Goal: Task Accomplishment & Management: Manage account settings

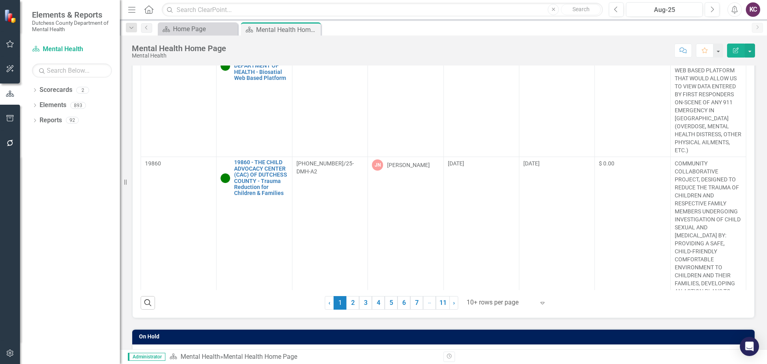
scroll to position [240, 0]
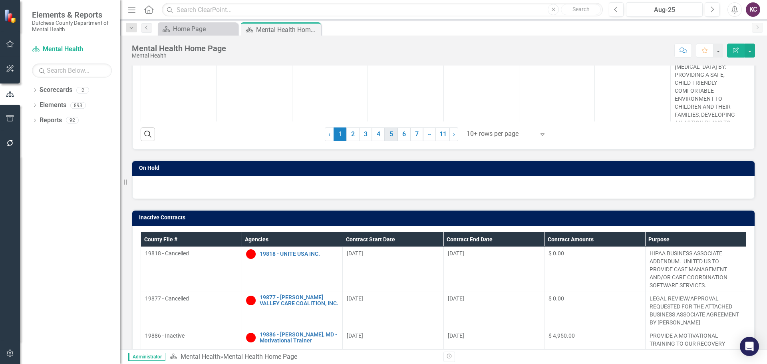
click at [390, 137] on link "5" at bounding box center [391, 135] width 13 height 14
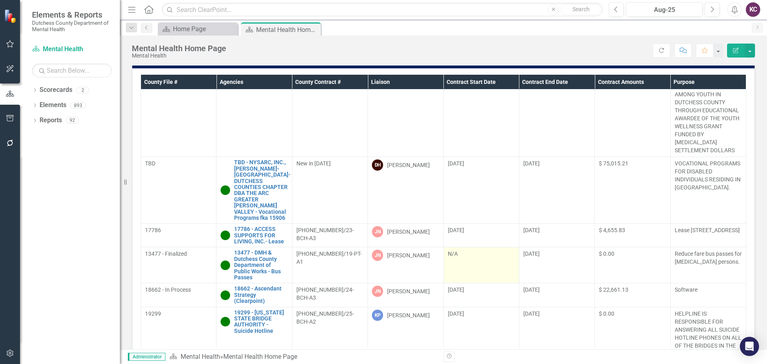
scroll to position [169, 0]
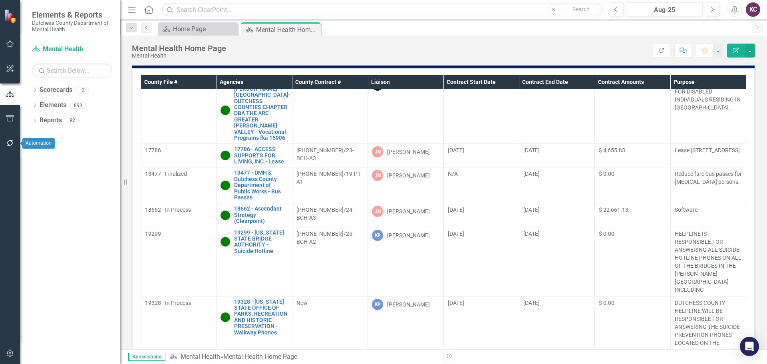
click at [7, 145] on icon "button" at bounding box center [10, 143] width 8 height 6
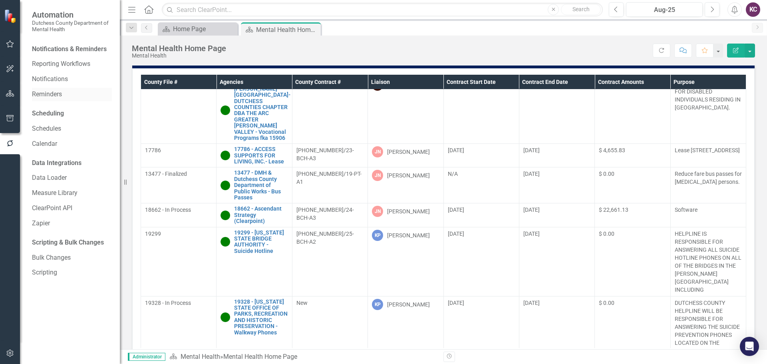
click at [47, 96] on link "Reminders" at bounding box center [72, 94] width 80 height 9
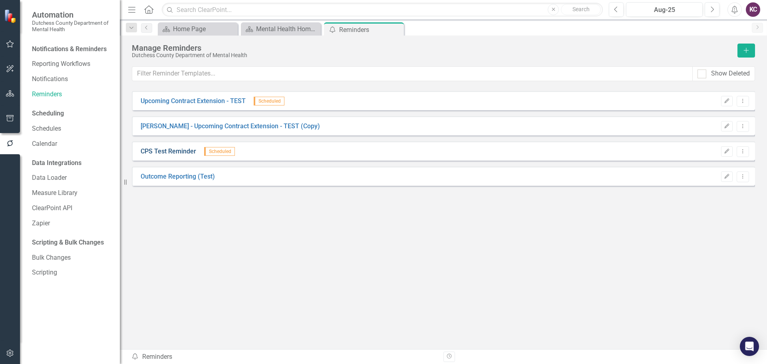
click at [170, 152] on link "CPS Test Reminder" at bounding box center [169, 151] width 56 height 9
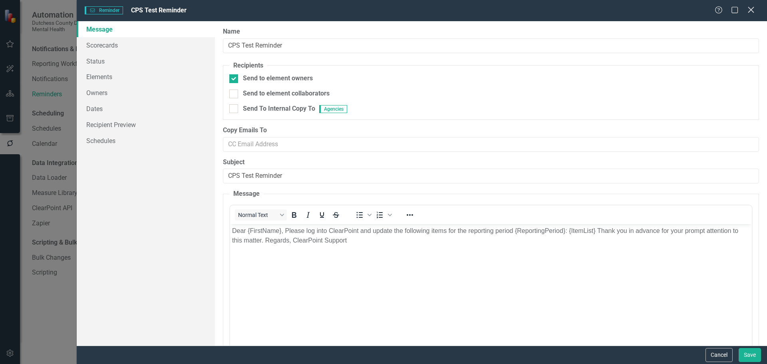
click at [753, 9] on icon "Close" at bounding box center [751, 10] width 10 height 8
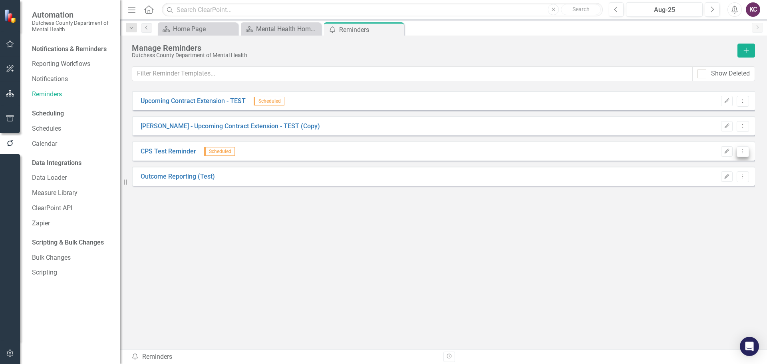
click at [739, 153] on button "Dropdown Menu" at bounding box center [743, 151] width 12 height 11
click at [707, 178] on link "Send Send Reminder" at bounding box center [712, 179] width 74 height 15
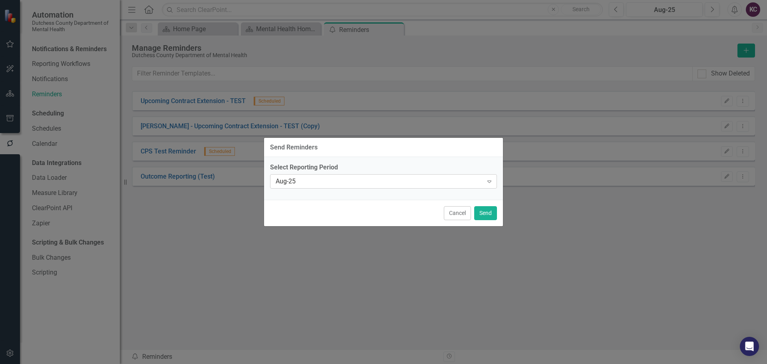
click at [491, 183] on icon "Expand" at bounding box center [490, 181] width 8 height 6
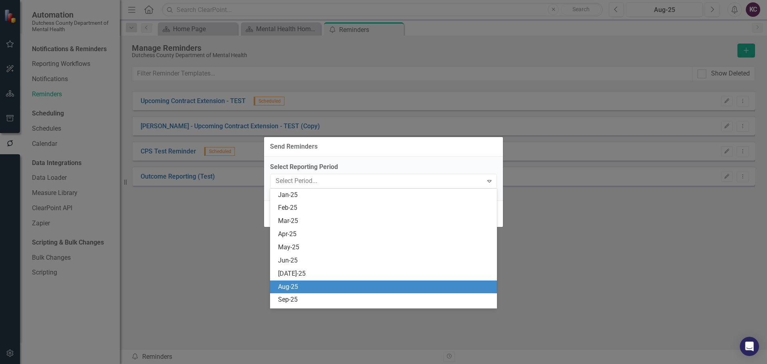
scroll to position [92, 0]
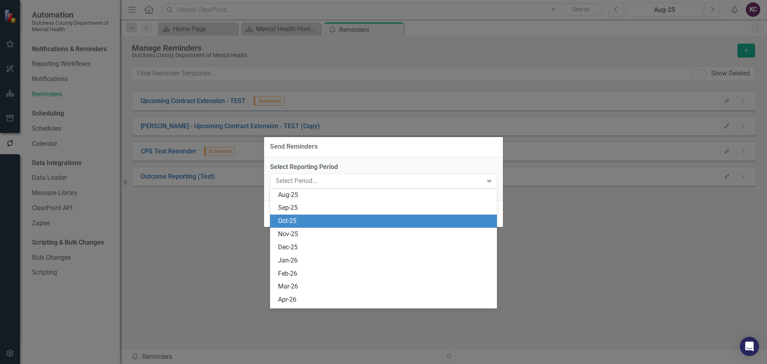
click at [318, 219] on div "Oct-25" at bounding box center [385, 221] width 214 height 9
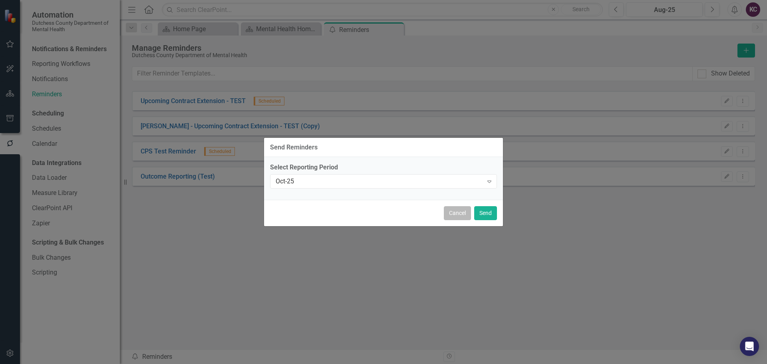
click at [449, 212] on button "Cancel" at bounding box center [457, 213] width 27 height 14
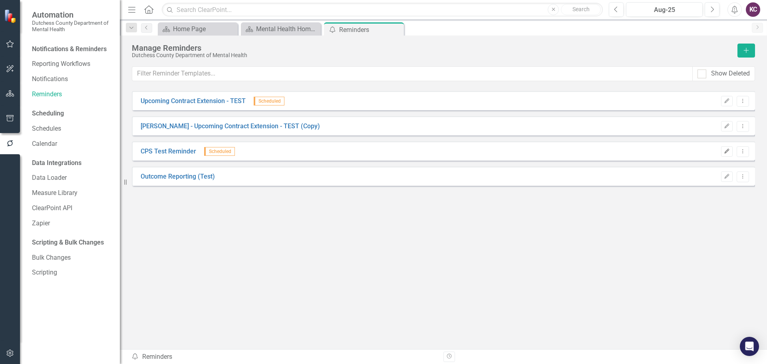
click at [722, 149] on button "Edit" at bounding box center [727, 151] width 12 height 10
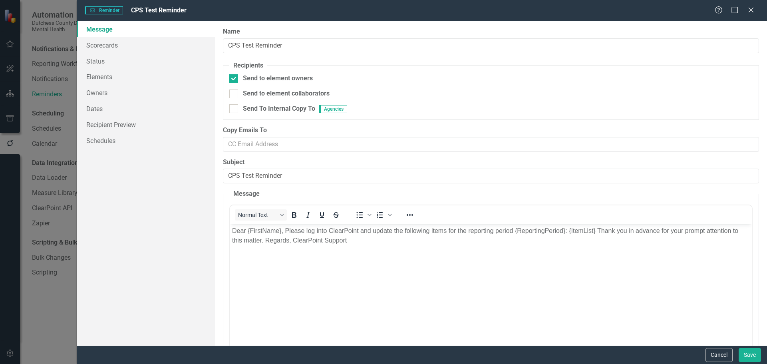
scroll to position [0, 0]
click at [104, 124] on link "Recipient Preview" at bounding box center [146, 125] width 138 height 16
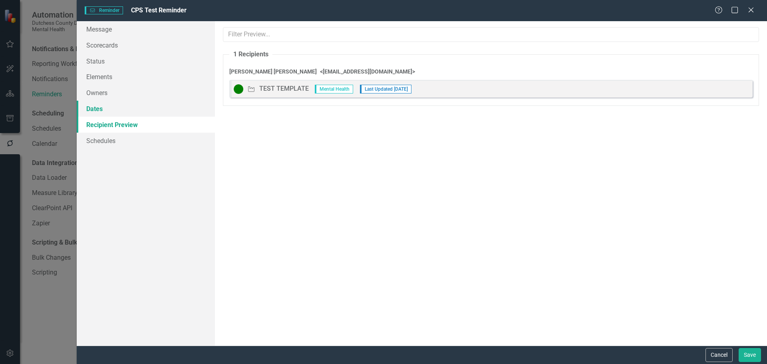
click at [94, 106] on link "Dates" at bounding box center [146, 109] width 138 height 16
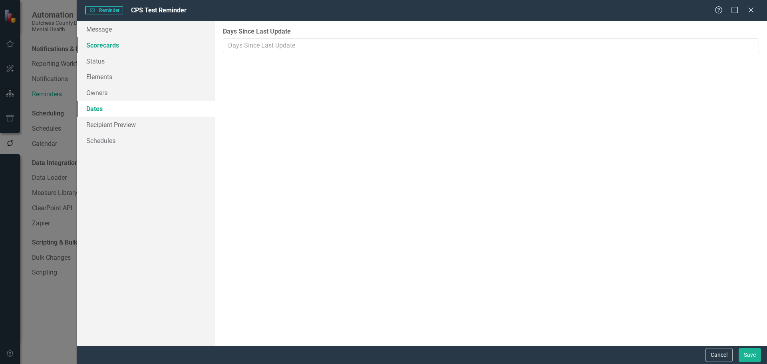
click at [96, 40] on link "Scorecards" at bounding box center [146, 45] width 138 height 16
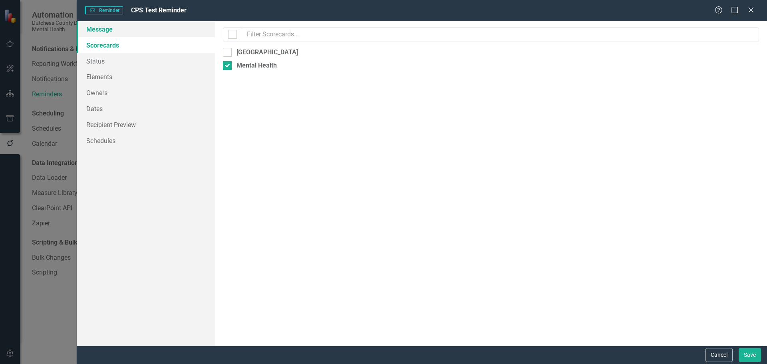
click at [98, 29] on link "Message" at bounding box center [146, 29] width 138 height 16
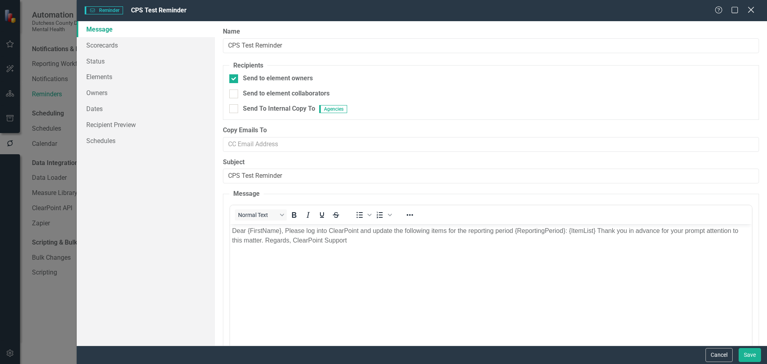
click at [751, 9] on icon at bounding box center [751, 10] width 6 height 6
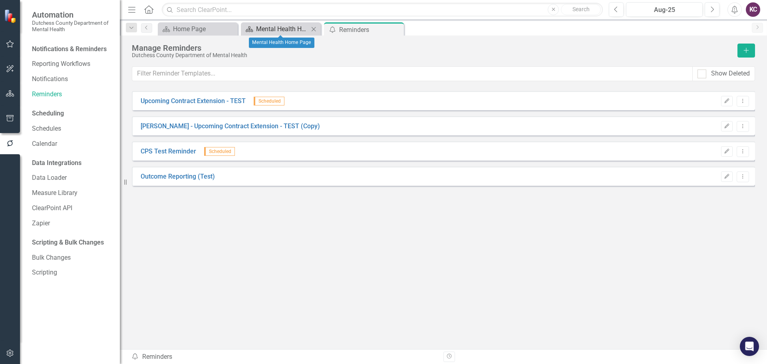
click at [285, 30] on div "Mental Health Home Page" at bounding box center [282, 29] width 53 height 10
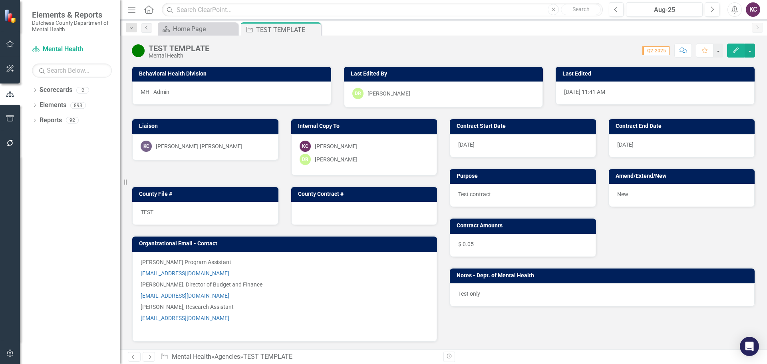
click at [213, 145] on div "[PERSON_NAME] [PERSON_NAME]" at bounding box center [206, 146] width 130 height 11
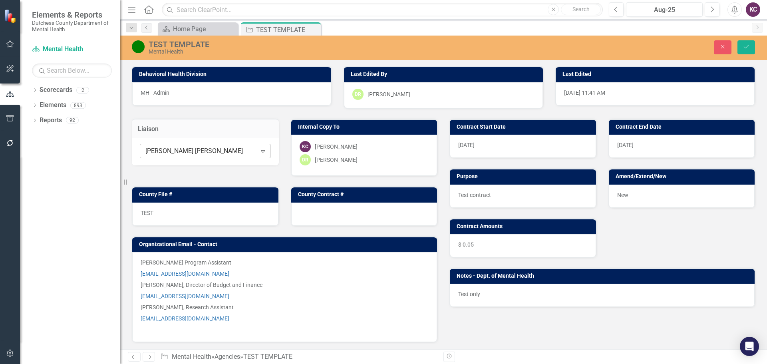
click at [264, 150] on icon "Expand" at bounding box center [263, 151] width 8 height 6
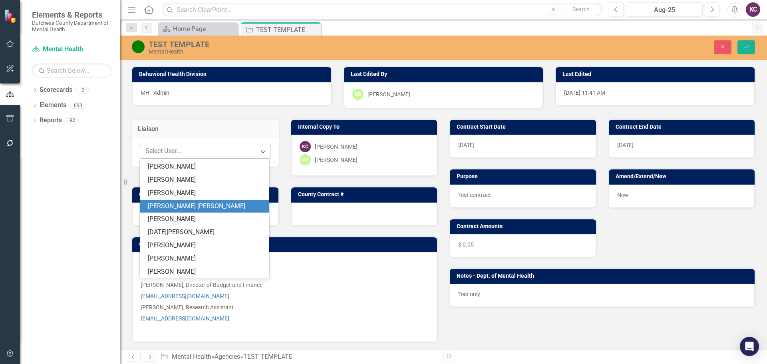
scroll to position [144, 0]
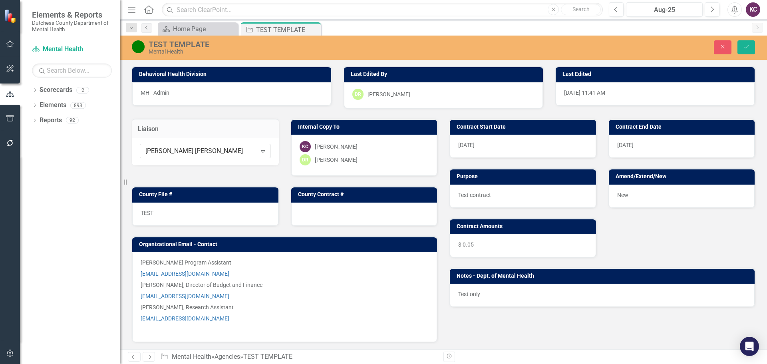
click at [258, 114] on div "Liaison [PERSON_NAME] [PERSON_NAME] Expand" at bounding box center [205, 137] width 159 height 57
click at [746, 48] on icon "submit" at bounding box center [746, 46] width 5 height 3
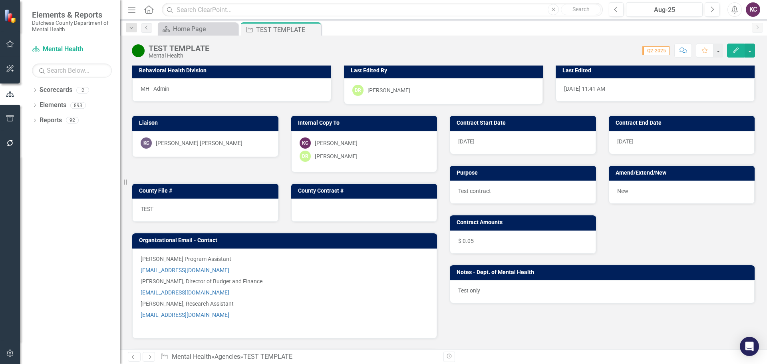
scroll to position [0, 0]
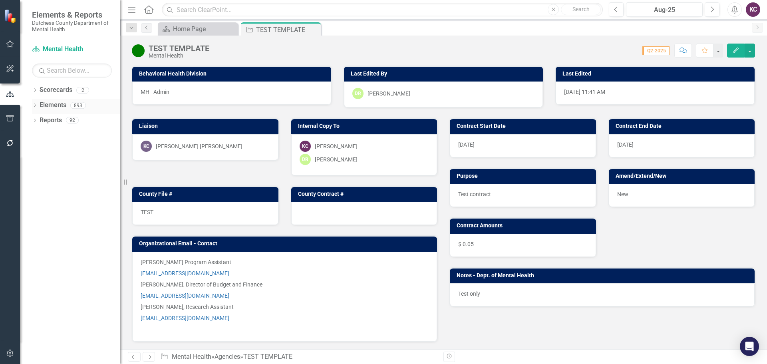
click at [34, 106] on icon "Dropdown" at bounding box center [35, 106] width 6 height 4
click at [40, 134] on icon "Dropdown" at bounding box center [39, 136] width 6 height 4
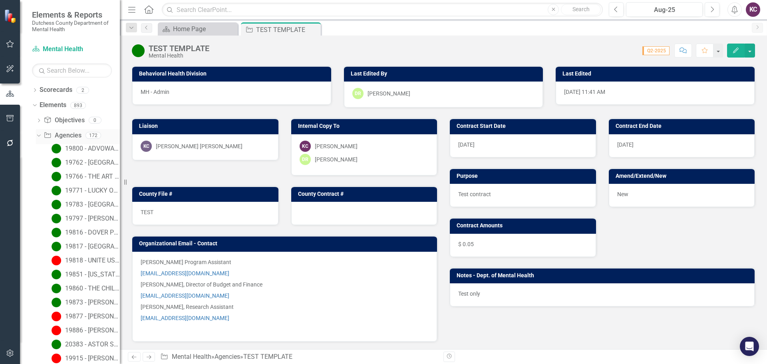
click at [66, 133] on link "Agency Agencies" at bounding box center [63, 135] width 38 height 9
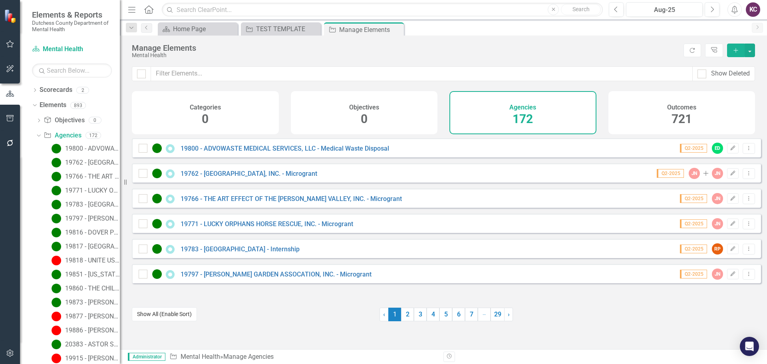
click at [158, 315] on button "Show All (Enable Sort)" at bounding box center [164, 314] width 65 height 14
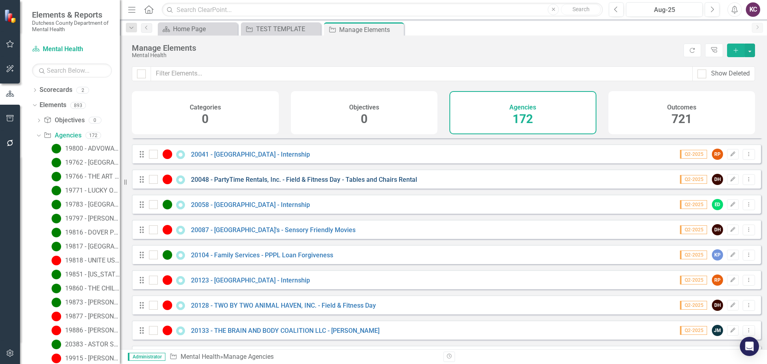
scroll to position [560, 0]
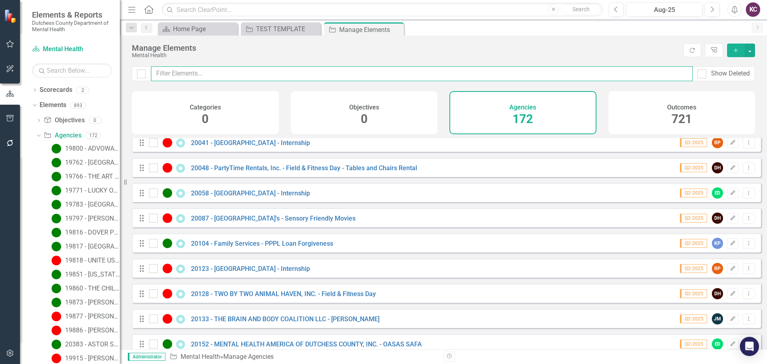
click at [194, 72] on input "text" at bounding box center [422, 73] width 542 height 15
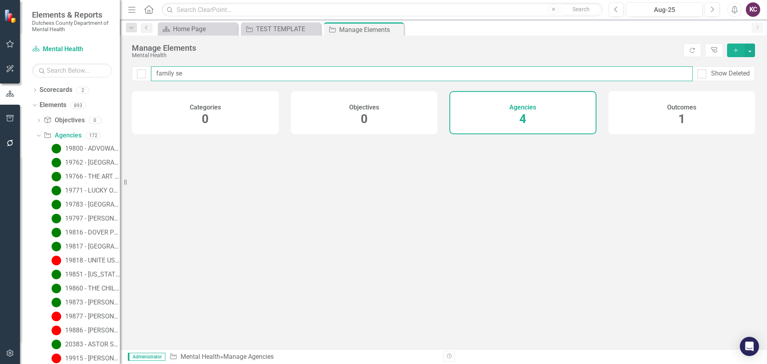
type input "family ser"
checkbox input "false"
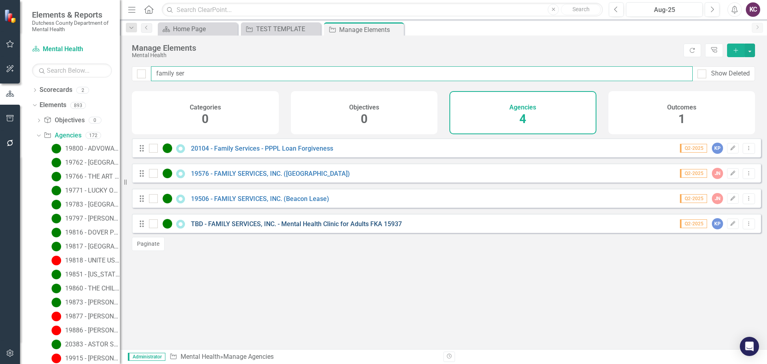
type input "family ser"
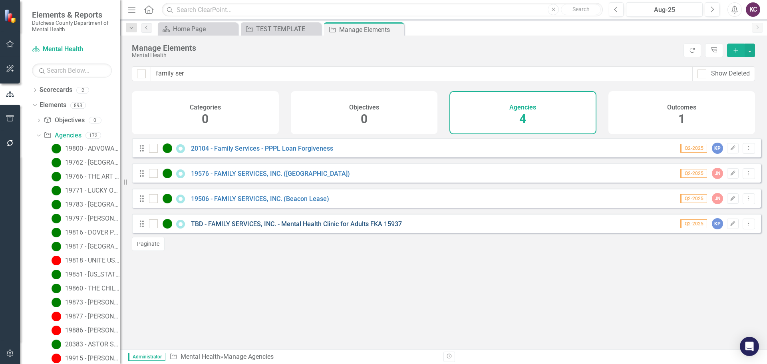
click at [234, 228] on link "TBD - FAMILY SERVICES, INC. - Mental Health Clinic for Adults FKA 15937" at bounding box center [296, 224] width 211 height 8
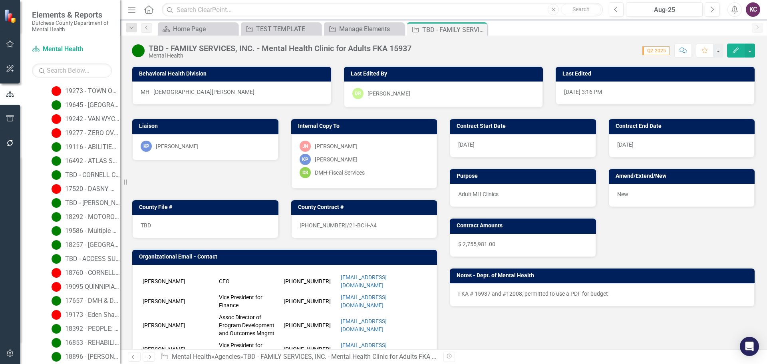
scroll to position [1442, 0]
click at [237, 145] on div "KP [PERSON_NAME]" at bounding box center [206, 146] width 130 height 11
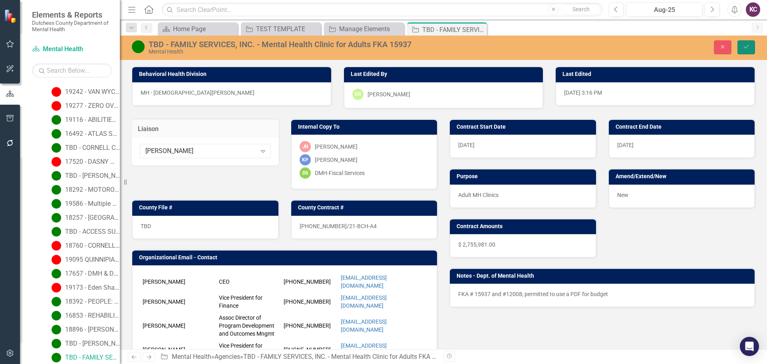
click at [751, 49] on button "Save" at bounding box center [747, 47] width 18 height 14
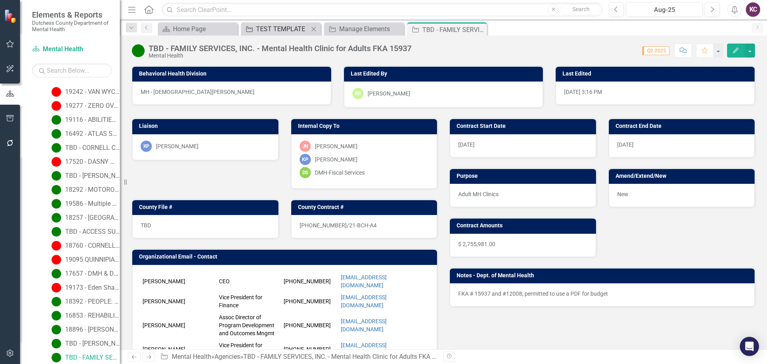
click at [279, 26] on div "TEST TEMPLATE" at bounding box center [282, 29] width 53 height 10
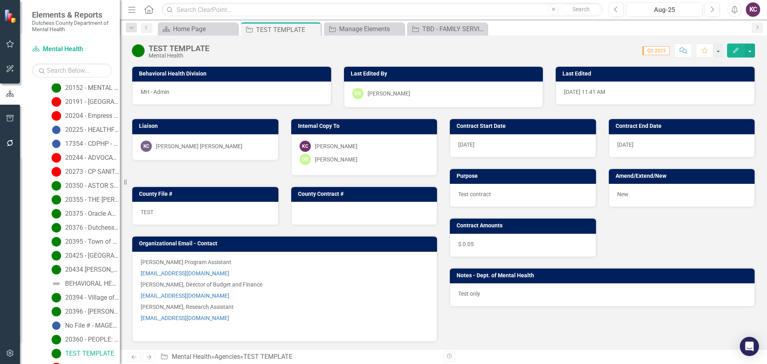
scroll to position [476, 0]
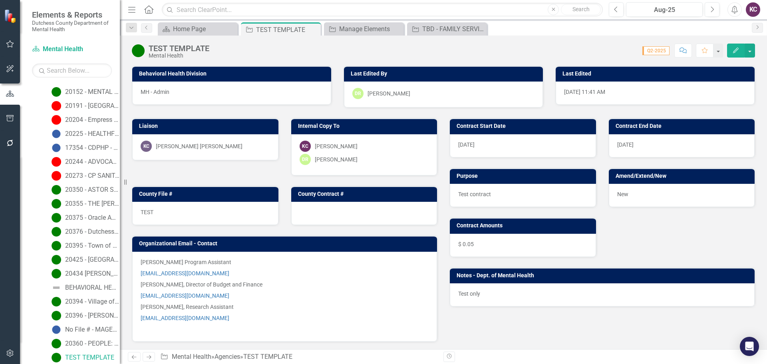
click at [224, 147] on div "[PERSON_NAME] [PERSON_NAME]" at bounding box center [206, 146] width 130 height 11
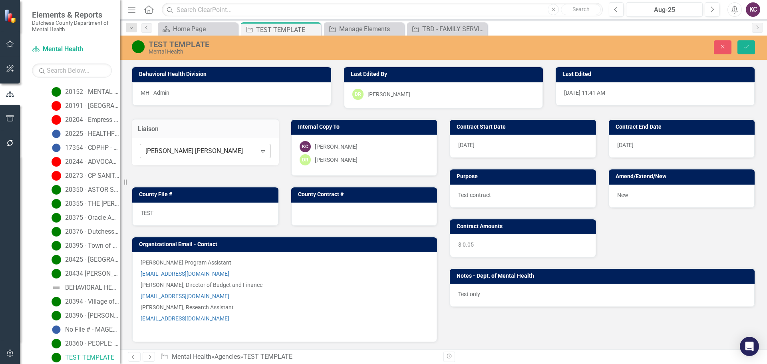
click at [261, 152] on icon "Expand" at bounding box center [263, 151] width 8 height 6
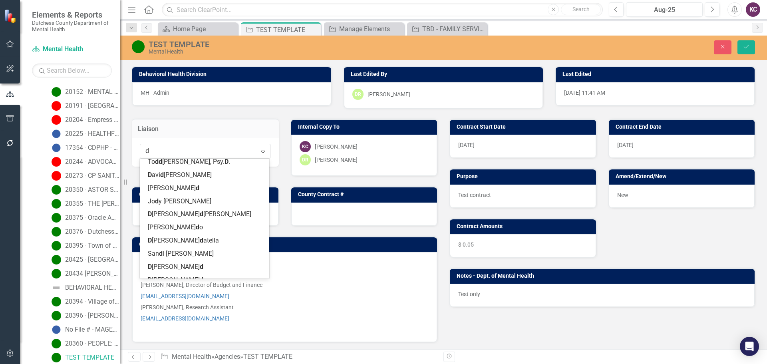
scroll to position [0, 0]
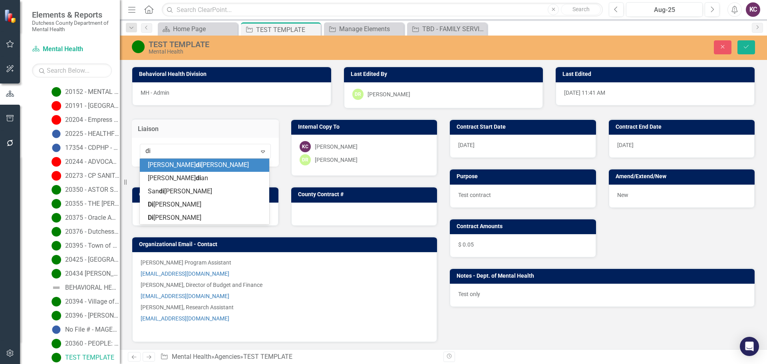
type input "dia"
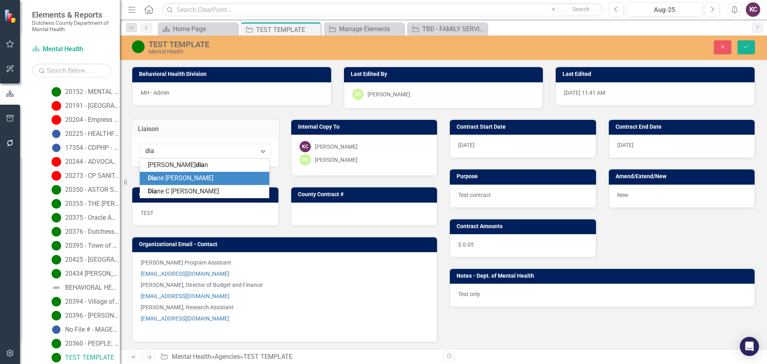
click at [213, 182] on div "Dia ne [PERSON_NAME]" at bounding box center [206, 178] width 117 height 9
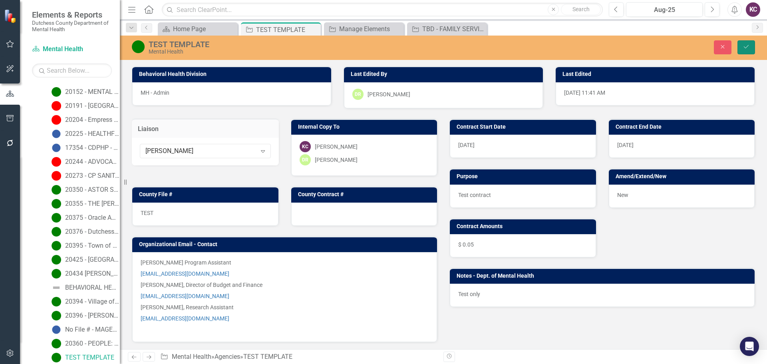
click at [748, 48] on icon "Save" at bounding box center [746, 47] width 7 height 6
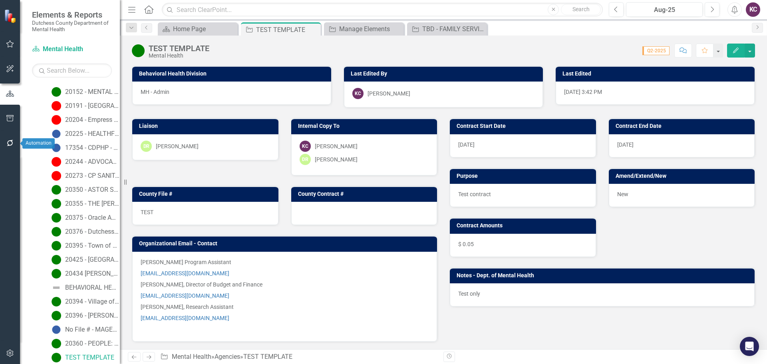
click at [7, 144] on icon "button" at bounding box center [10, 143] width 8 height 6
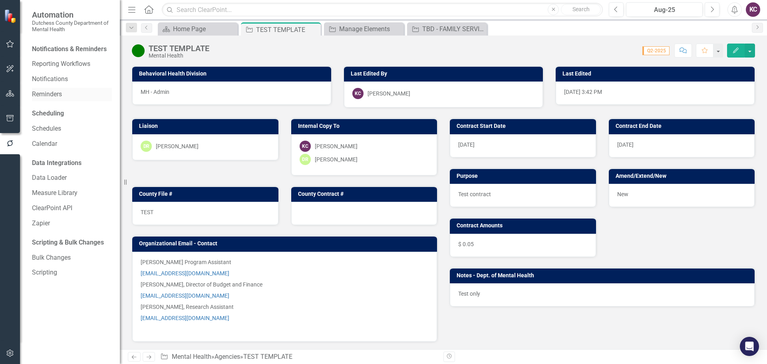
click at [48, 93] on link "Reminders" at bounding box center [72, 94] width 80 height 9
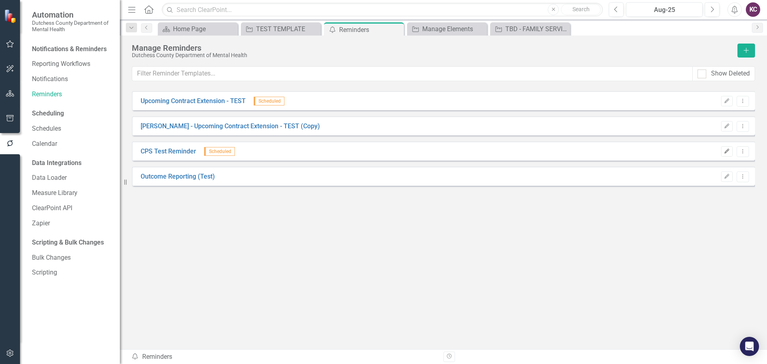
click at [725, 155] on button "Edit" at bounding box center [727, 151] width 12 height 10
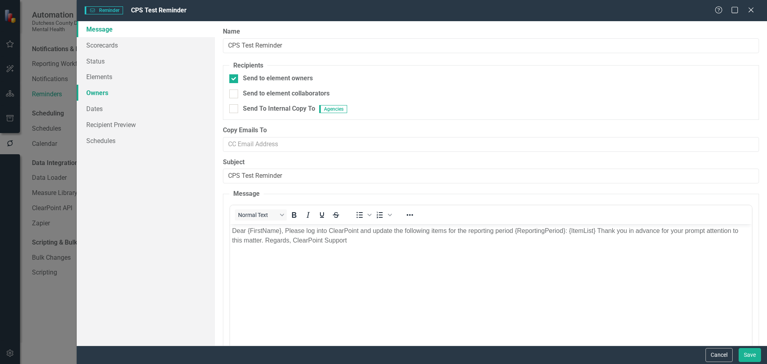
click at [101, 94] on link "Owners" at bounding box center [146, 93] width 138 height 16
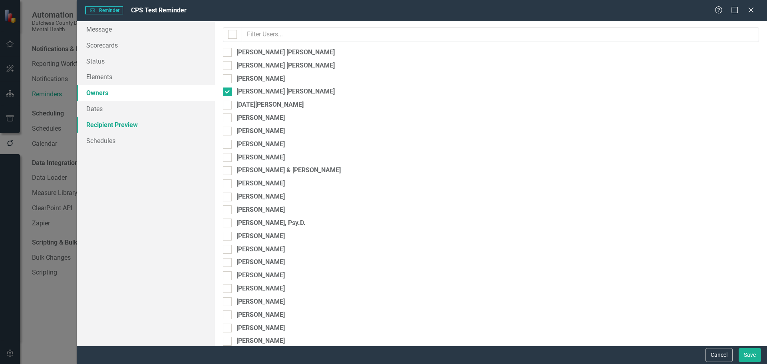
click at [102, 124] on link "Recipient Preview" at bounding box center [146, 125] width 138 height 16
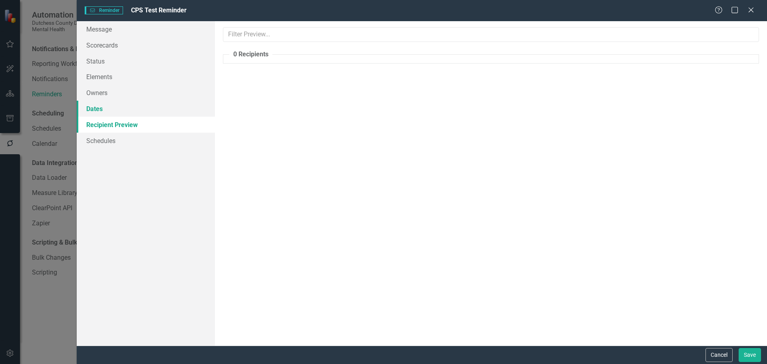
click at [100, 109] on link "Dates" at bounding box center [146, 109] width 138 height 16
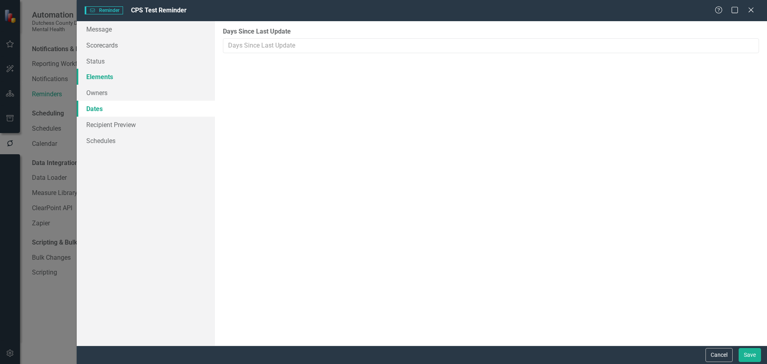
click at [99, 75] on link "Elements" at bounding box center [146, 77] width 138 height 16
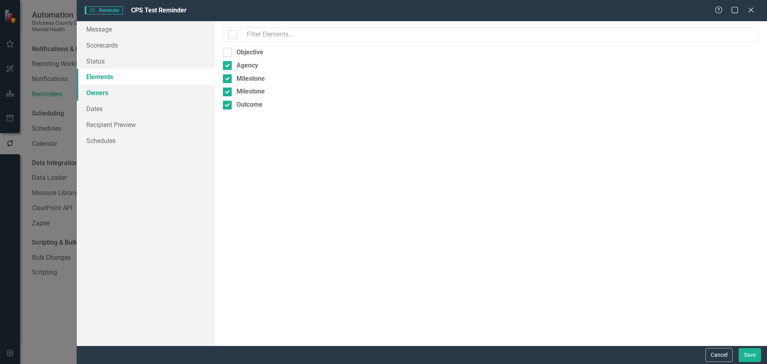
click at [97, 89] on link "Owners" at bounding box center [146, 93] width 138 height 16
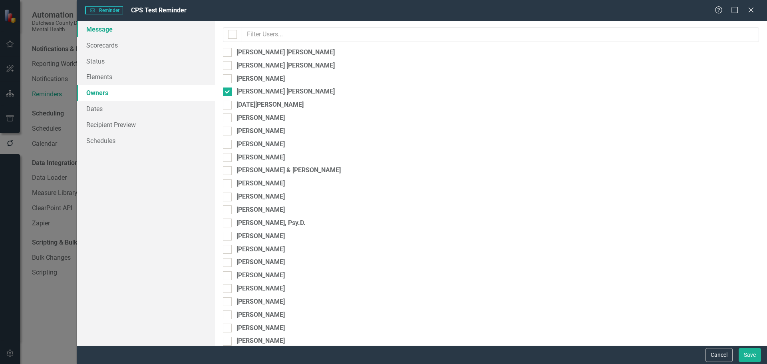
click at [118, 28] on link "Message" at bounding box center [146, 29] width 138 height 16
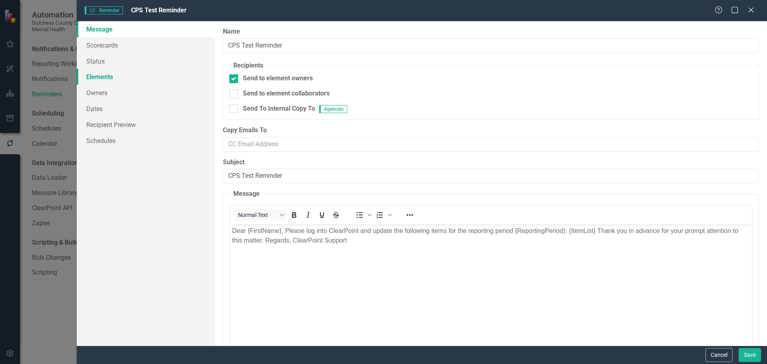
click at [100, 80] on link "Elements" at bounding box center [146, 77] width 138 height 16
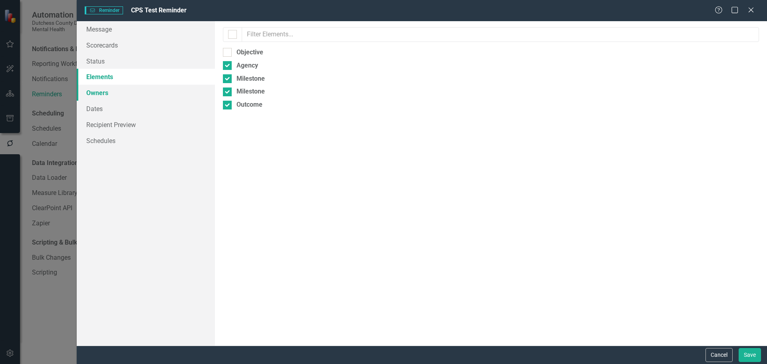
click at [98, 94] on link "Owners" at bounding box center [146, 93] width 138 height 16
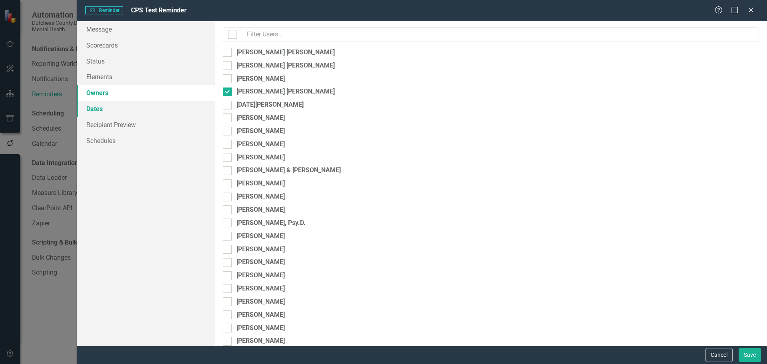
click at [98, 112] on link "Dates" at bounding box center [146, 109] width 138 height 16
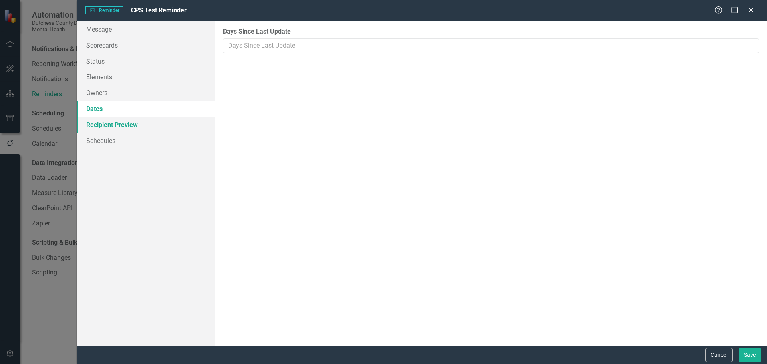
click at [100, 125] on link "Recipient Preview" at bounding box center [146, 125] width 138 height 16
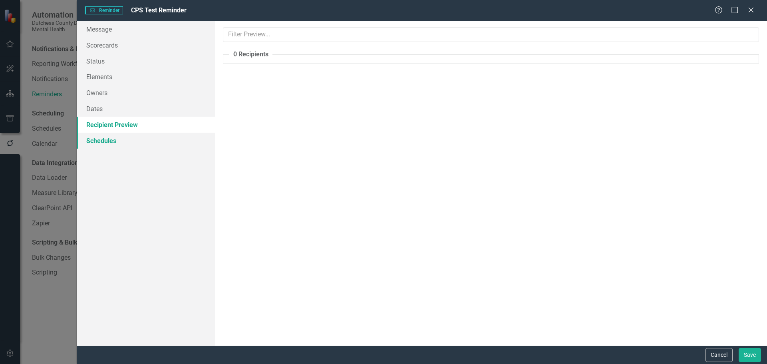
click at [102, 142] on link "Schedules" at bounding box center [146, 141] width 138 height 16
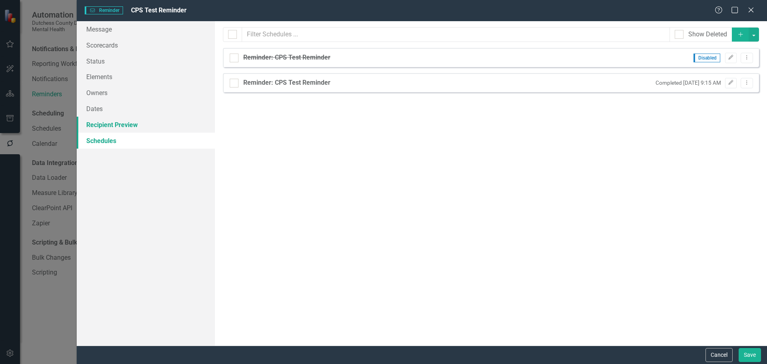
click at [103, 126] on link "Recipient Preview" at bounding box center [146, 125] width 138 height 16
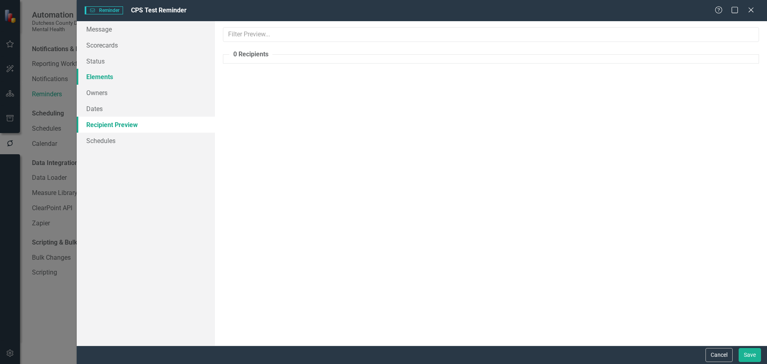
click at [100, 79] on link "Elements" at bounding box center [146, 77] width 138 height 16
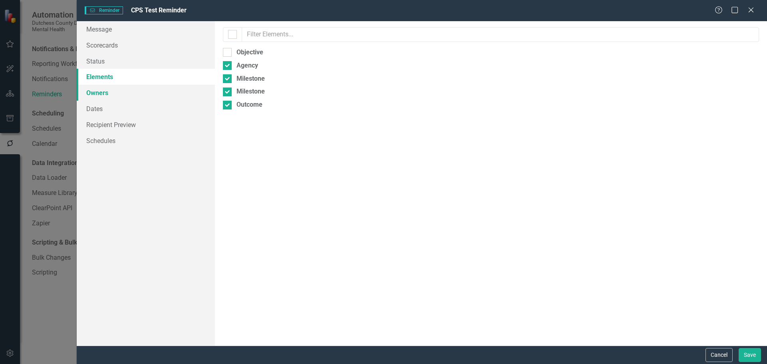
click at [100, 95] on link "Owners" at bounding box center [146, 93] width 138 height 16
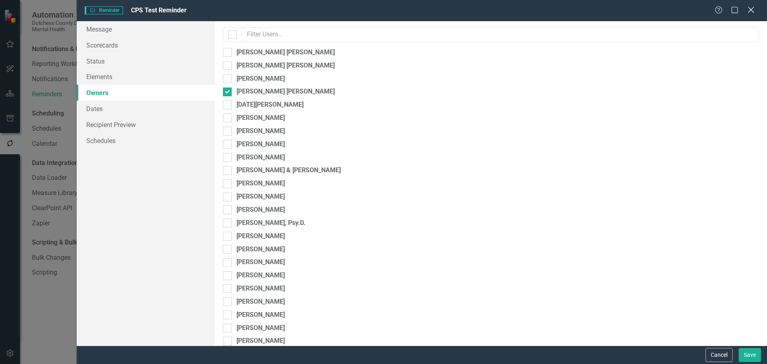
click at [749, 7] on icon at bounding box center [751, 10] width 6 height 6
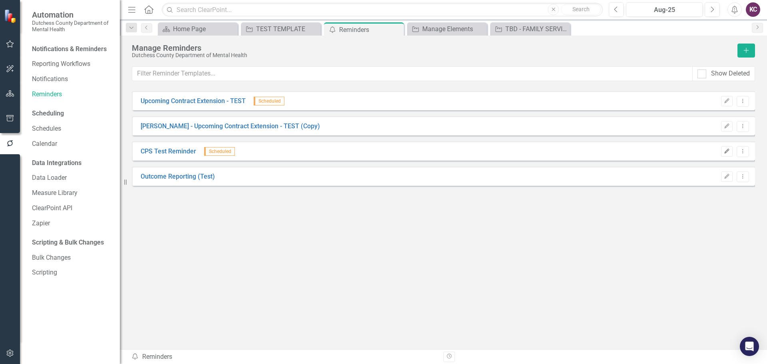
click at [725, 151] on icon "Edit" at bounding box center [727, 151] width 6 height 5
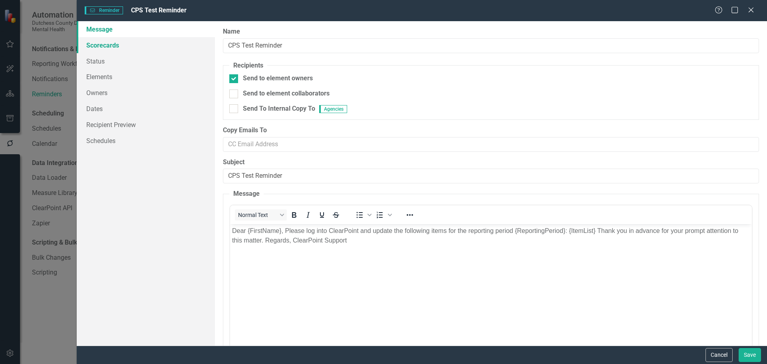
click at [108, 44] on link "Scorecards" at bounding box center [146, 45] width 138 height 16
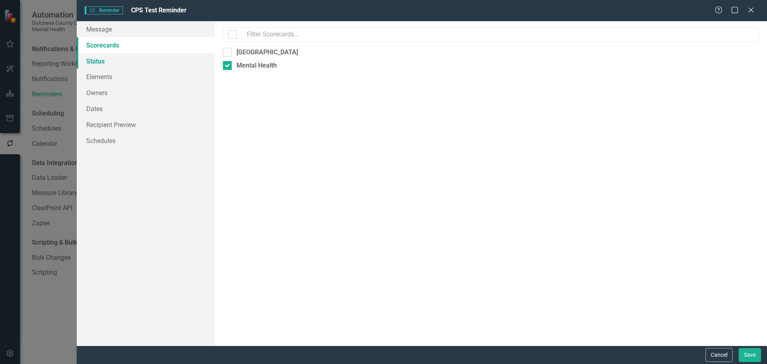
click at [100, 63] on link "Status" at bounding box center [146, 61] width 138 height 16
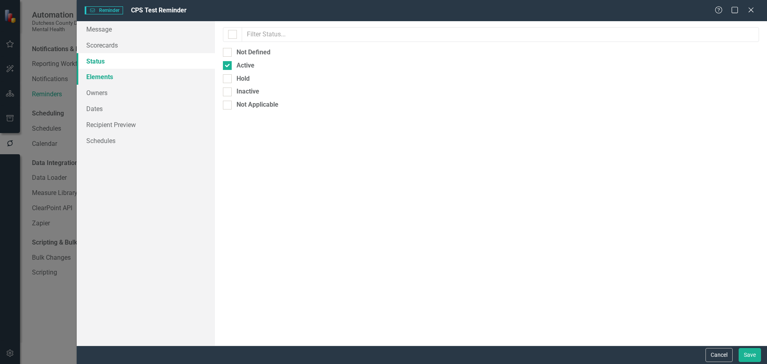
click at [99, 76] on link "Elements" at bounding box center [146, 77] width 138 height 16
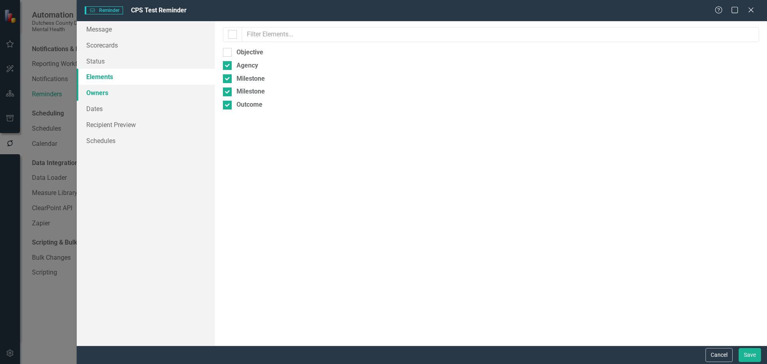
click at [99, 94] on link "Owners" at bounding box center [146, 93] width 138 height 16
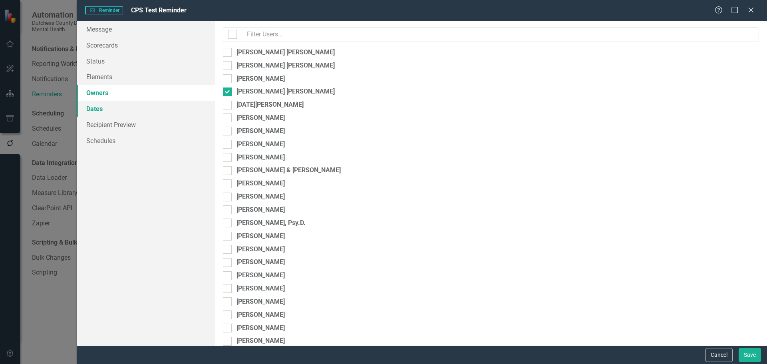
click at [96, 113] on link "Dates" at bounding box center [146, 109] width 138 height 16
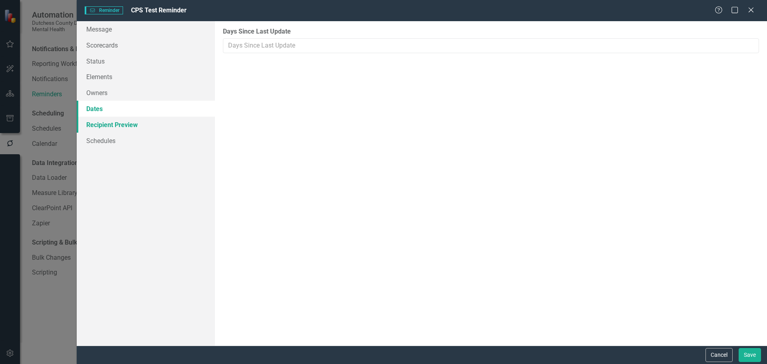
click at [100, 129] on link "Recipient Preview" at bounding box center [146, 125] width 138 height 16
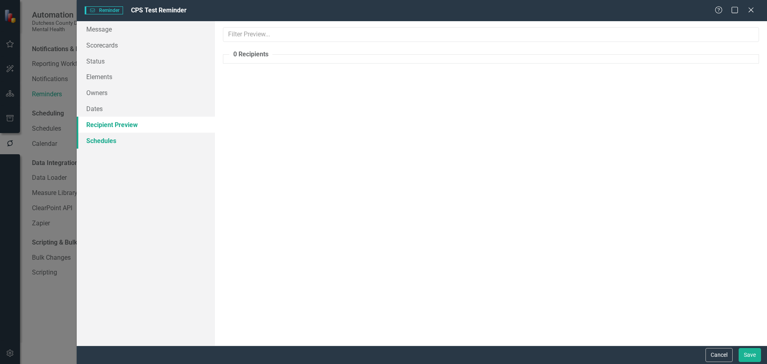
click at [103, 135] on link "Schedules" at bounding box center [146, 141] width 138 height 16
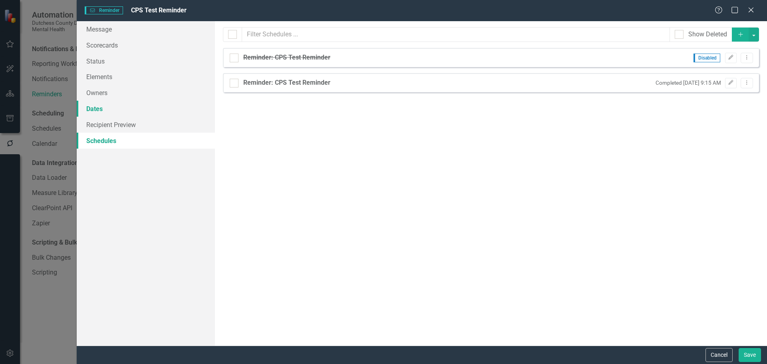
click at [97, 102] on link "Dates" at bounding box center [146, 109] width 138 height 16
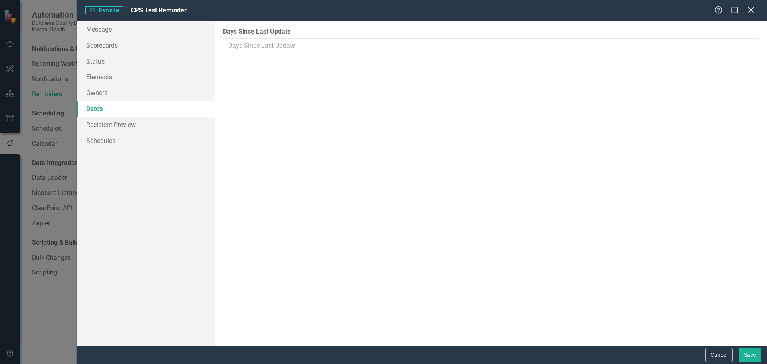
click at [752, 11] on icon at bounding box center [751, 10] width 6 height 6
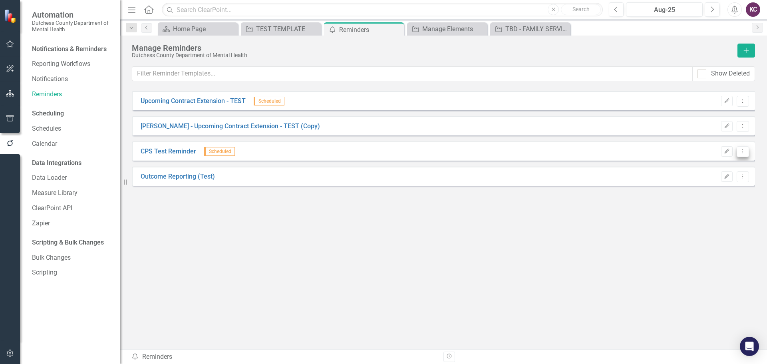
click at [744, 151] on icon "Dropdown Menu" at bounding box center [743, 151] width 7 height 5
click at [718, 183] on link "Send Send Reminder" at bounding box center [712, 179] width 74 height 15
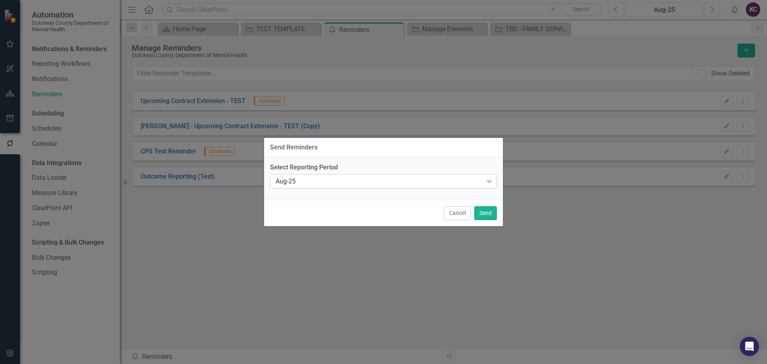
click at [491, 182] on icon at bounding box center [490, 182] width 4 height 2
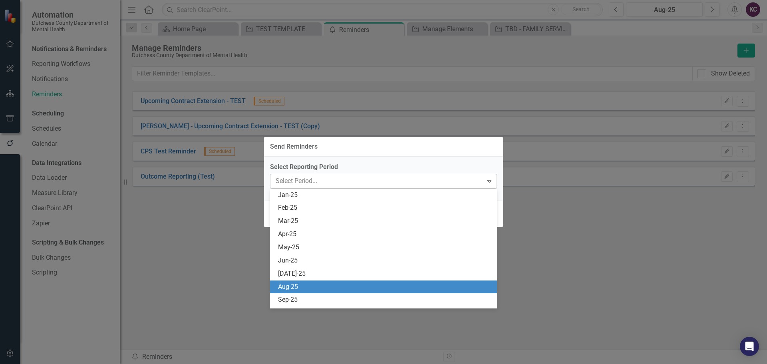
scroll to position [92, 0]
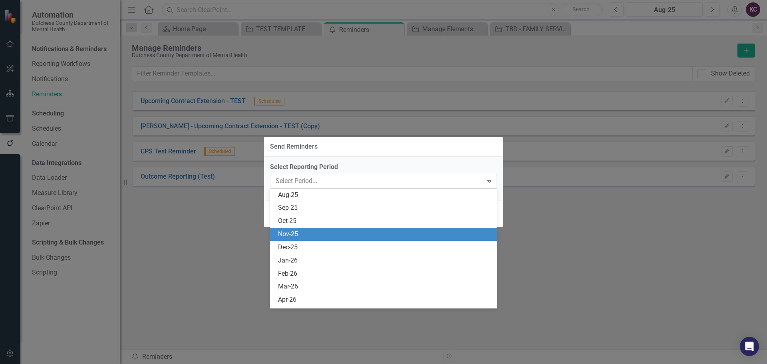
click at [323, 235] on div "Nov-25" at bounding box center [385, 234] width 214 height 9
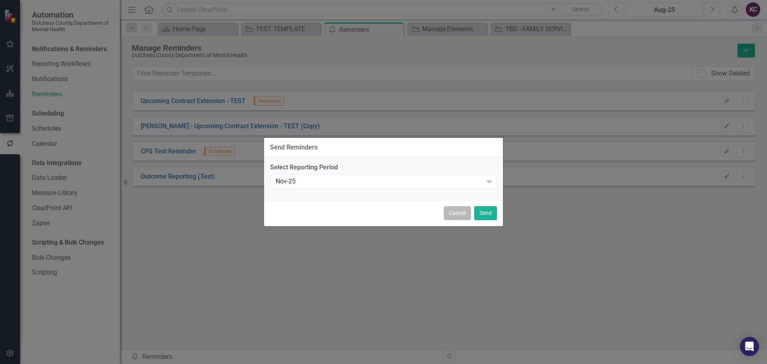
click at [455, 218] on button "Cancel" at bounding box center [457, 213] width 27 height 14
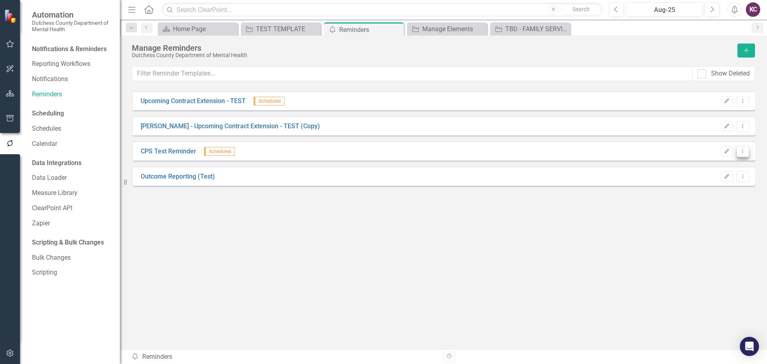
click at [748, 152] on button "Dropdown Menu" at bounding box center [743, 151] width 12 height 11
click at [711, 164] on link "Edit Edit Reminder" at bounding box center [712, 164] width 74 height 15
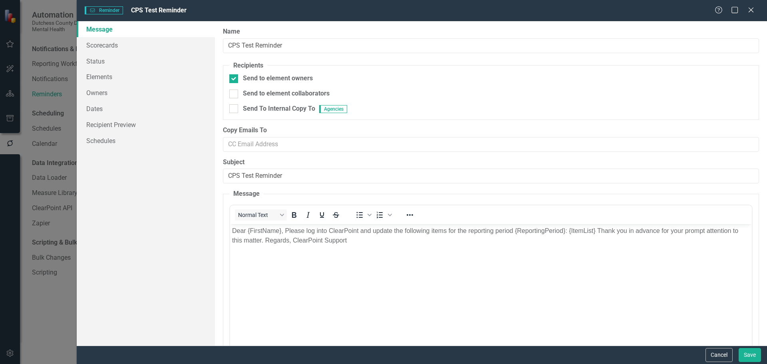
scroll to position [0, 0]
click at [748, 8] on icon "Close" at bounding box center [751, 10] width 10 height 8
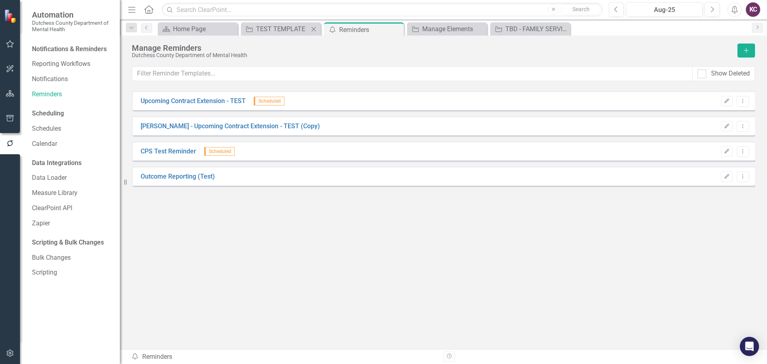
click at [275, 23] on div "Agency TEST TEMPLATE Close" at bounding box center [281, 28] width 80 height 13
click at [275, 24] on div "TEST TEMPLATE" at bounding box center [282, 29] width 53 height 10
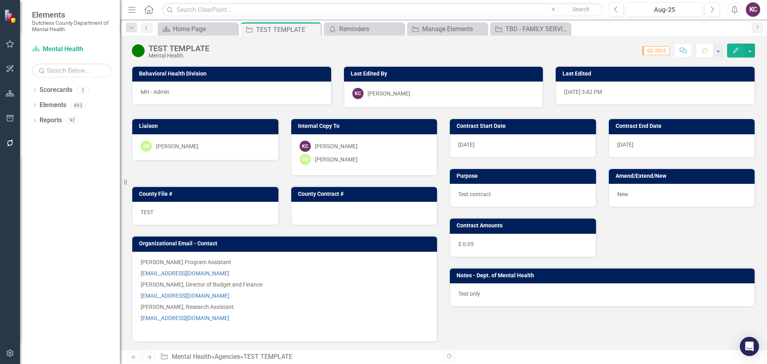
click at [219, 146] on div "[PERSON_NAME]" at bounding box center [206, 146] width 130 height 11
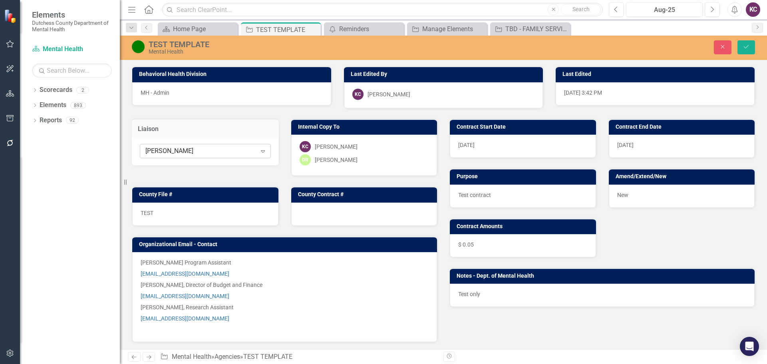
click at [264, 151] on icon "Expand" at bounding box center [263, 151] width 8 height 6
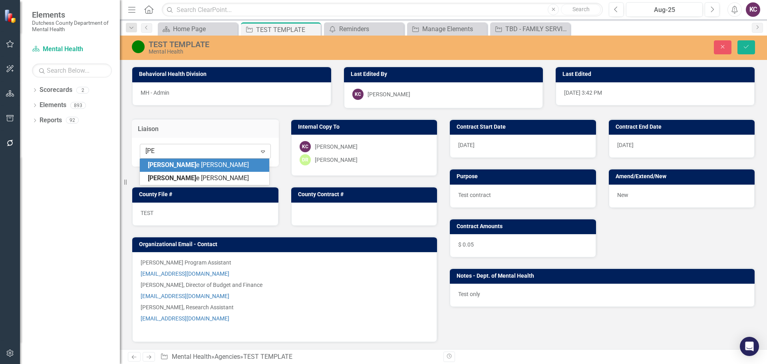
type input "[PERSON_NAME]"
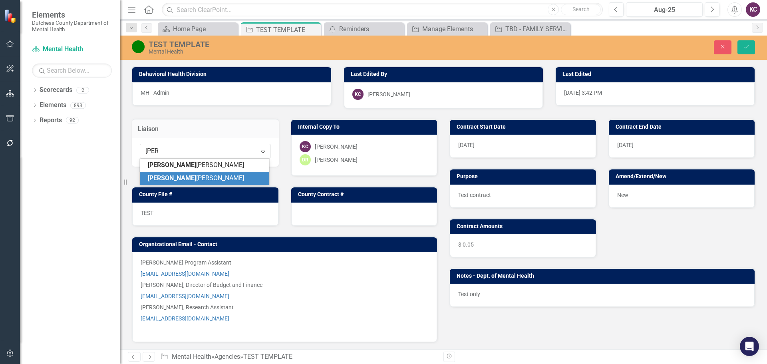
click at [191, 181] on span "[PERSON_NAME] [PERSON_NAME]" at bounding box center [196, 178] width 96 height 8
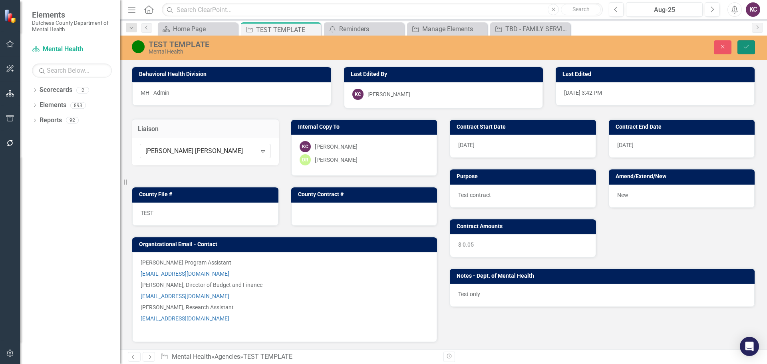
click at [747, 44] on icon "Save" at bounding box center [746, 47] width 7 height 6
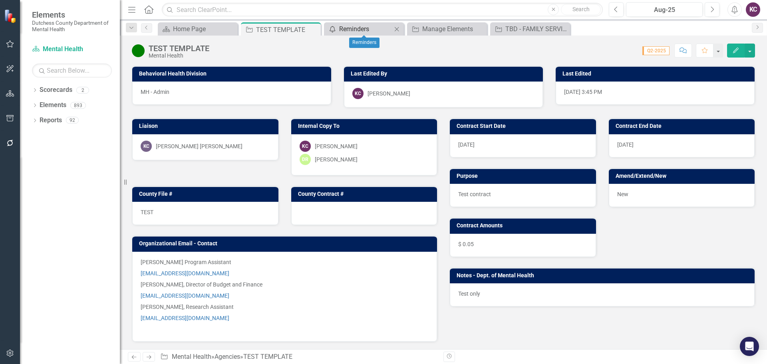
click at [356, 27] on div "Reminders" at bounding box center [365, 29] width 53 height 10
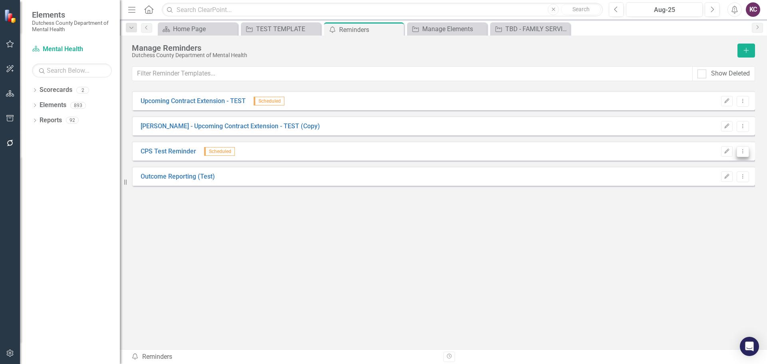
click at [744, 155] on button "Dropdown Menu" at bounding box center [743, 151] width 12 height 11
click at [702, 167] on link "Edit Edit Reminder" at bounding box center [712, 164] width 74 height 15
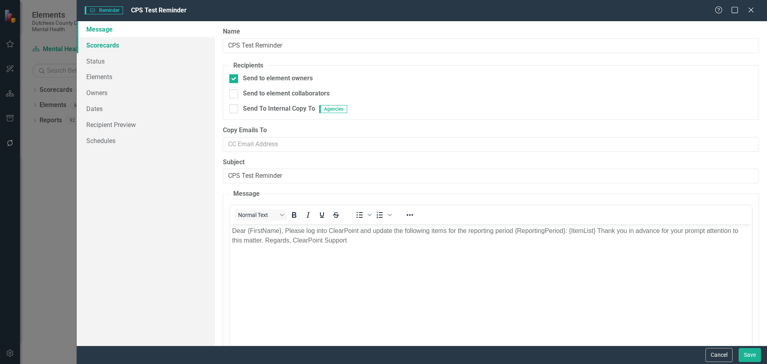
click at [114, 41] on link "Scorecards" at bounding box center [146, 45] width 138 height 16
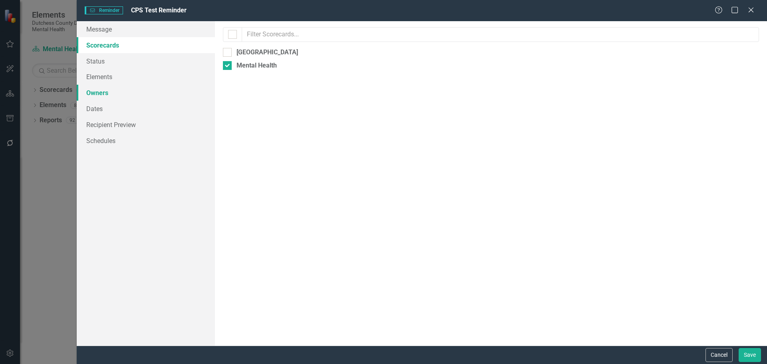
click at [96, 92] on link "Owners" at bounding box center [146, 93] width 138 height 16
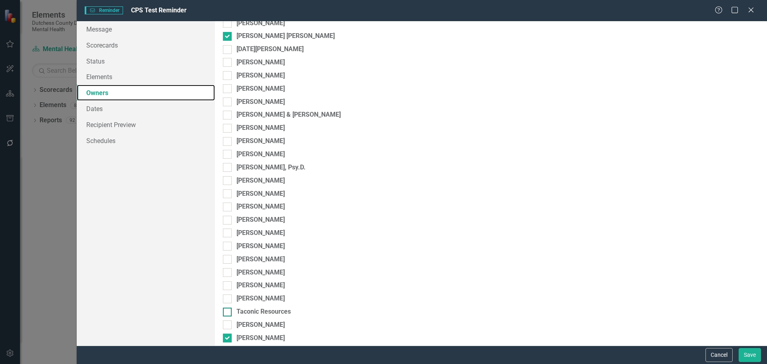
scroll to position [155, 0]
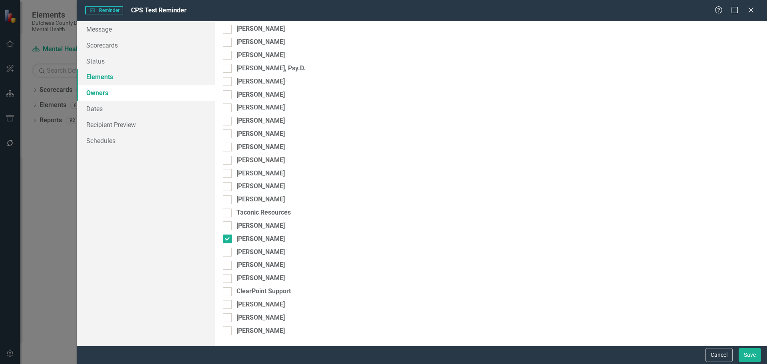
click at [102, 76] on link "Elements" at bounding box center [146, 77] width 138 height 16
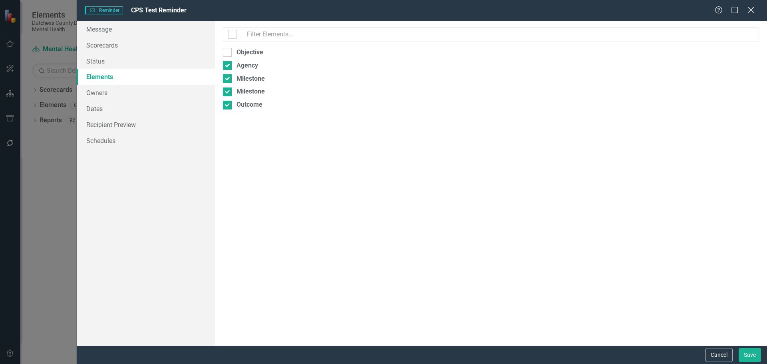
click at [752, 10] on icon "Close" at bounding box center [751, 10] width 10 height 8
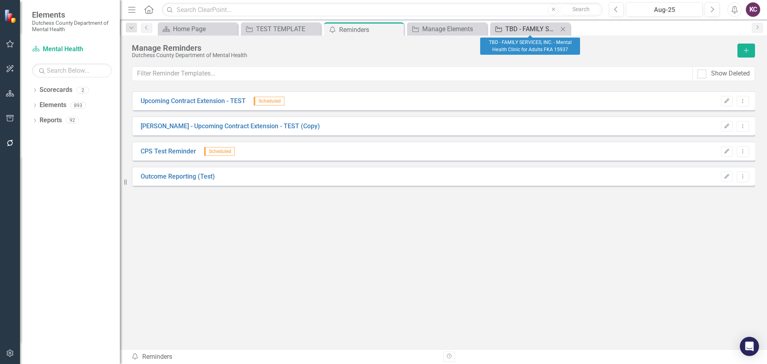
click at [525, 30] on div "TBD - FAMILY SERVICES, INC. - Mental Health Clinic for Adults FKA 15937" at bounding box center [532, 29] width 53 height 10
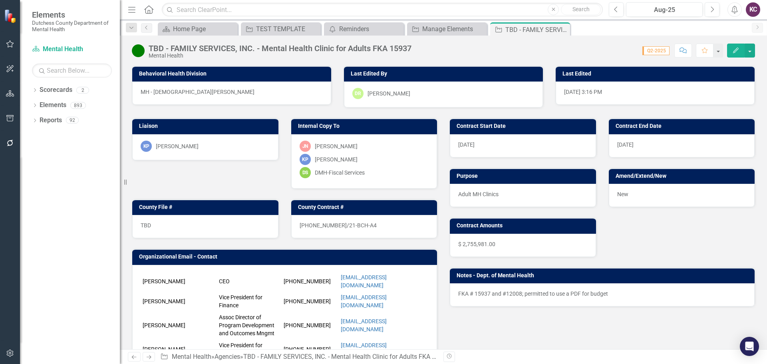
click at [224, 146] on div "KP [PERSON_NAME]" at bounding box center [206, 146] width 130 height 11
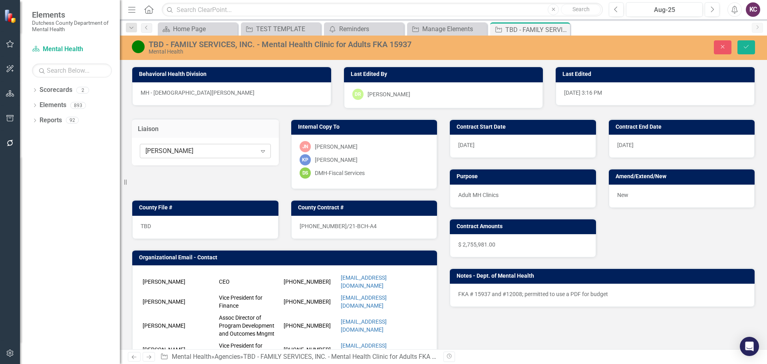
click at [262, 151] on icon at bounding box center [263, 151] width 4 height 2
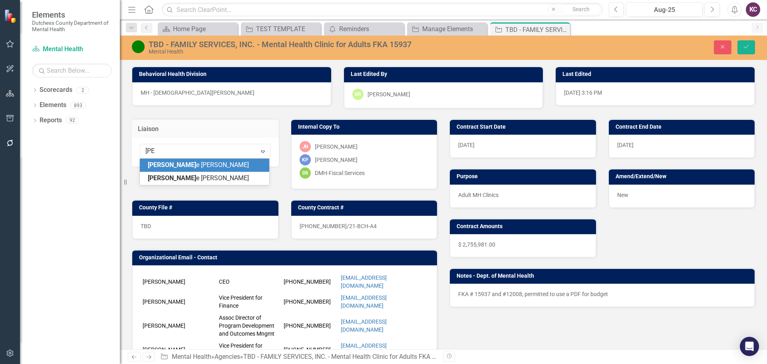
type input "[PERSON_NAME]"
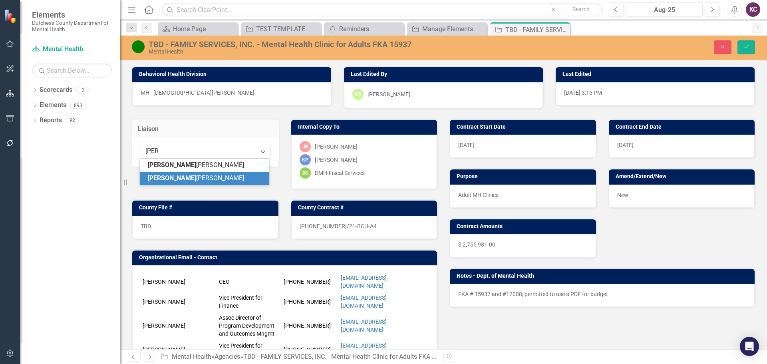
click at [192, 179] on span "[PERSON_NAME] [PERSON_NAME]" at bounding box center [196, 178] width 96 height 8
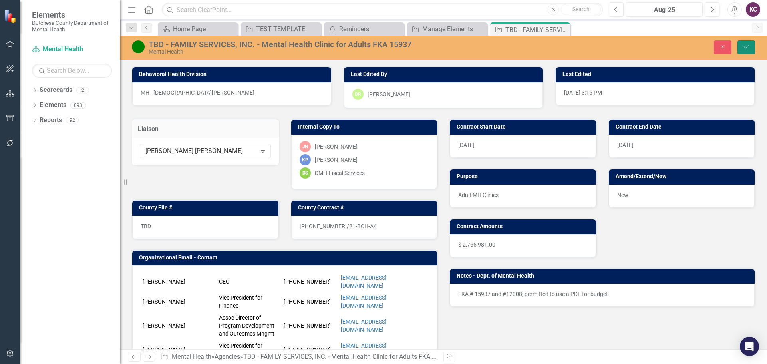
click at [747, 49] on icon "Save" at bounding box center [746, 47] width 7 height 6
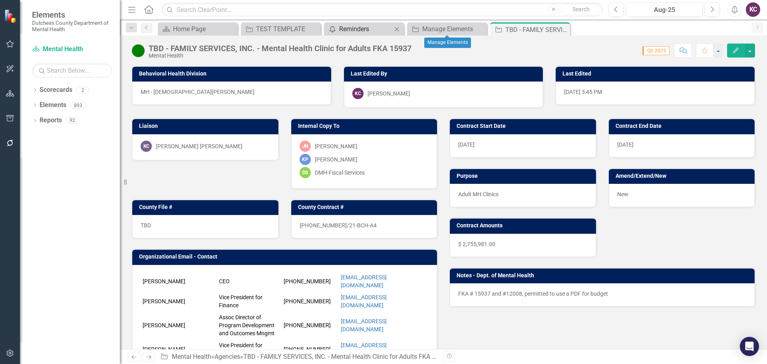
click at [365, 27] on div "Reminders" at bounding box center [365, 29] width 53 height 10
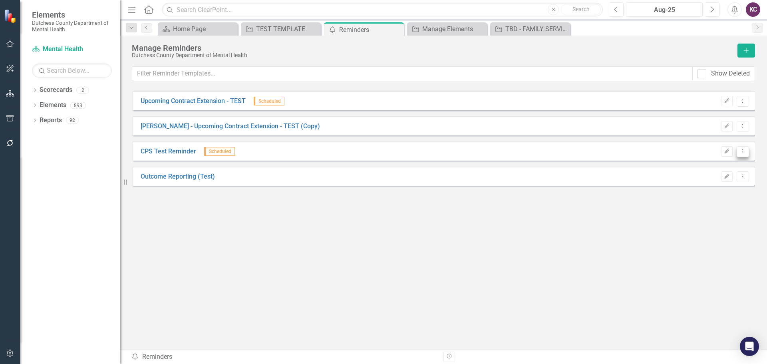
click at [745, 153] on icon "Dropdown Menu" at bounding box center [743, 151] width 7 height 5
click at [713, 180] on link "Send Send Reminder" at bounding box center [712, 179] width 74 height 15
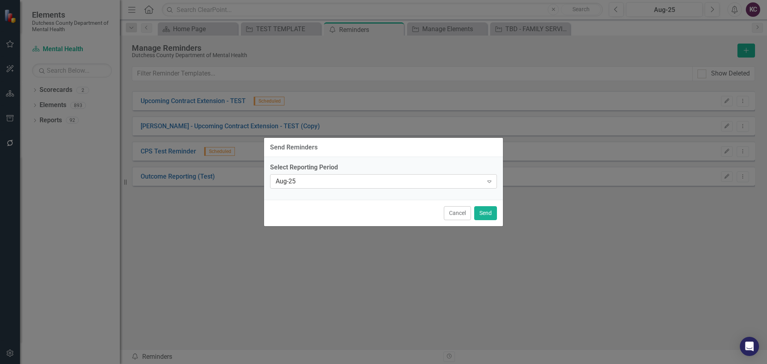
click at [492, 185] on div "Expand" at bounding box center [489, 181] width 14 height 13
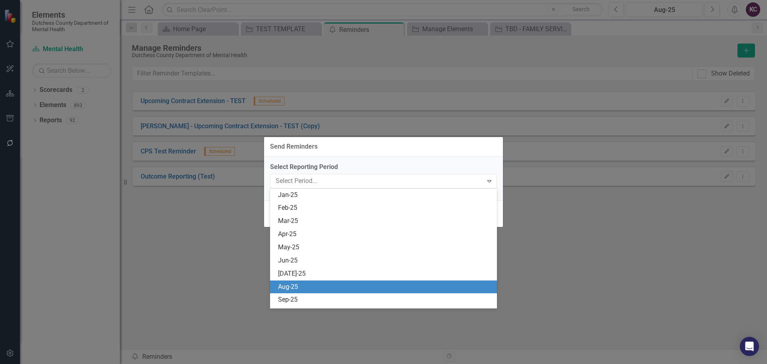
scroll to position [92, 0]
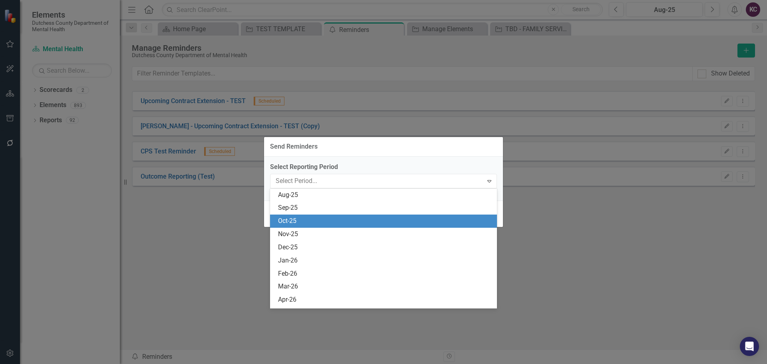
click at [328, 219] on div "Oct-25" at bounding box center [385, 221] width 214 height 9
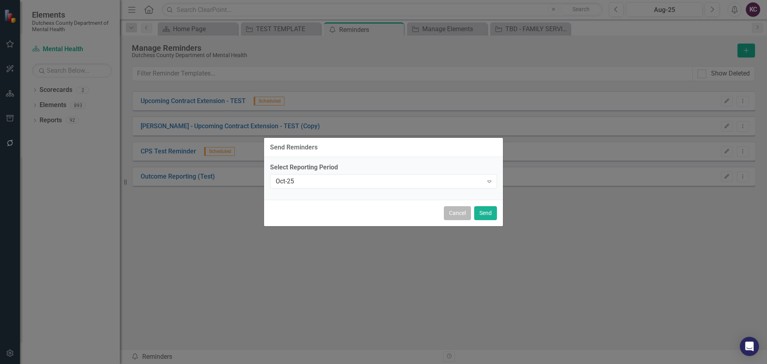
click at [463, 213] on button "Cancel" at bounding box center [457, 213] width 27 height 14
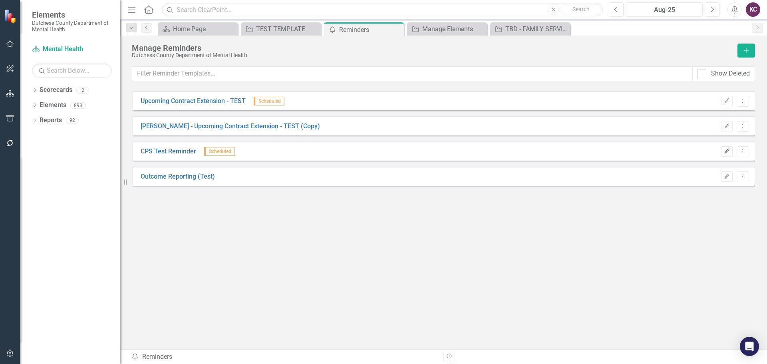
click at [725, 150] on icon "Edit" at bounding box center [727, 151] width 6 height 5
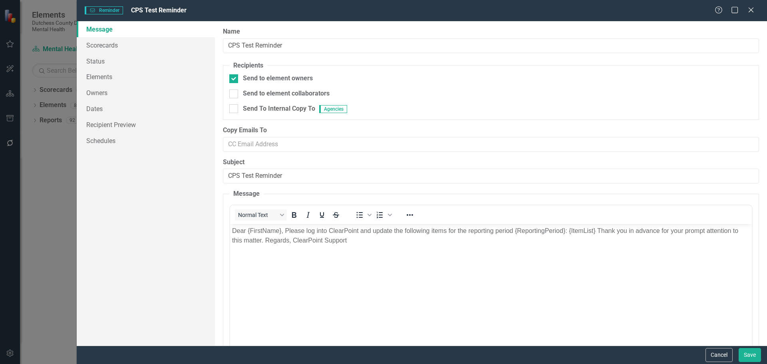
scroll to position [0, 0]
click at [102, 74] on link "Elements" at bounding box center [146, 77] width 138 height 16
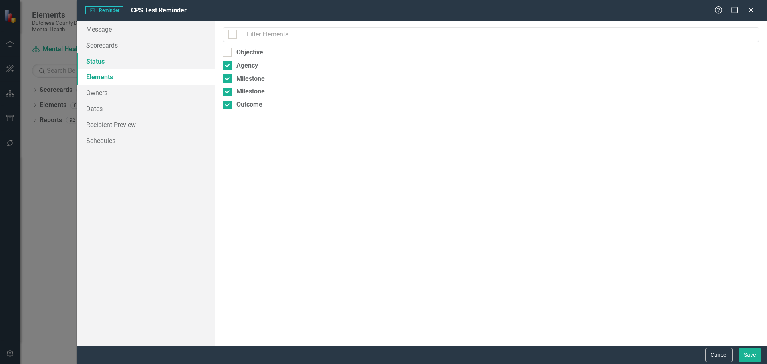
click at [103, 61] on link "Status" at bounding box center [146, 61] width 138 height 16
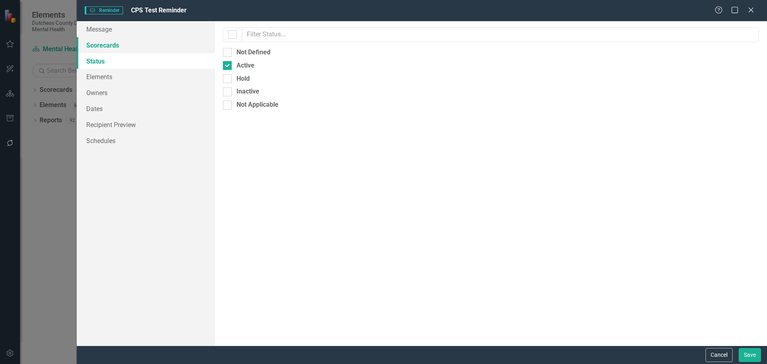
click at [104, 45] on link "Scorecards" at bounding box center [146, 45] width 138 height 16
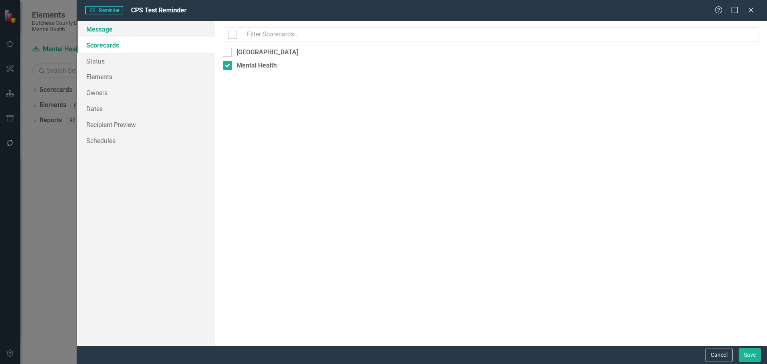
click at [104, 29] on link "Message" at bounding box center [146, 29] width 138 height 16
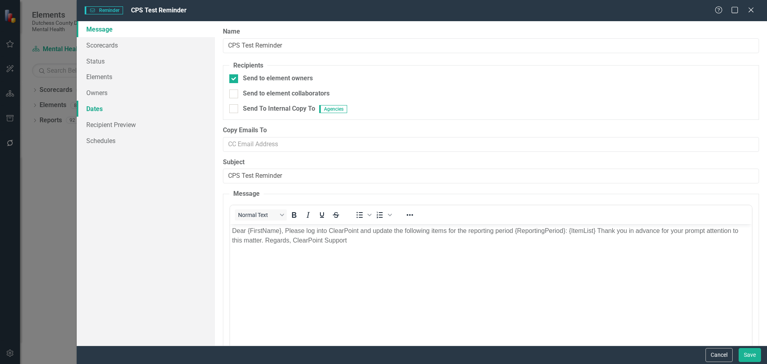
click at [92, 108] on link "Dates" at bounding box center [146, 109] width 138 height 16
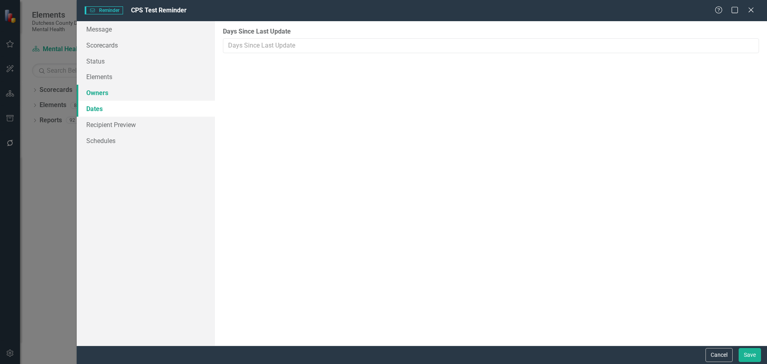
click at [98, 93] on link "Owners" at bounding box center [146, 93] width 138 height 16
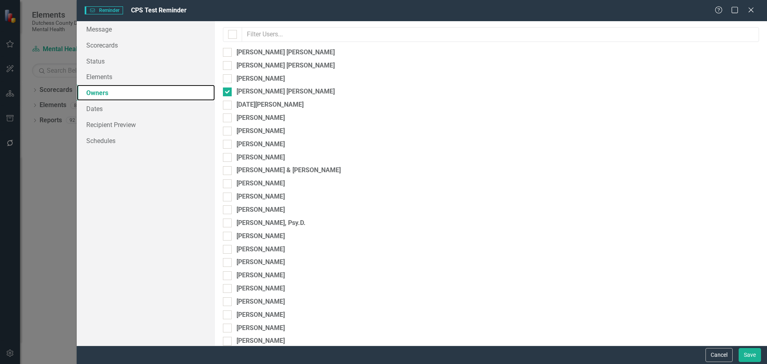
scroll to position [155, 0]
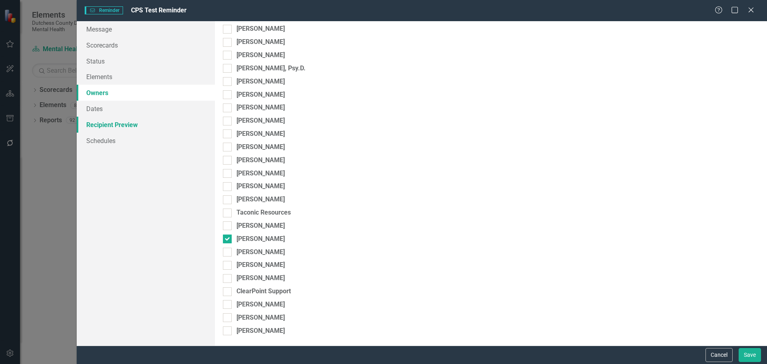
click at [108, 124] on link "Recipient Preview" at bounding box center [146, 125] width 138 height 16
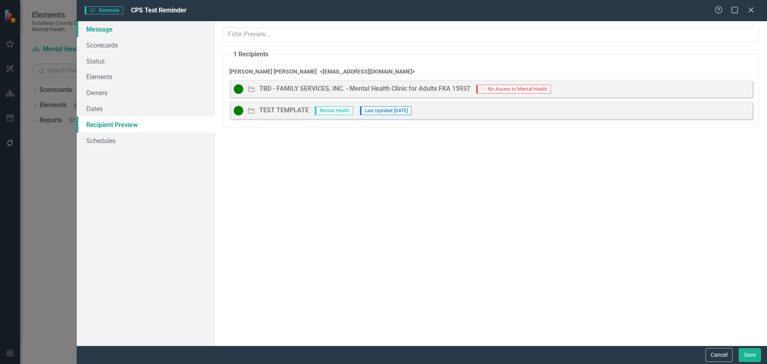
click at [104, 31] on link "Message" at bounding box center [146, 29] width 138 height 16
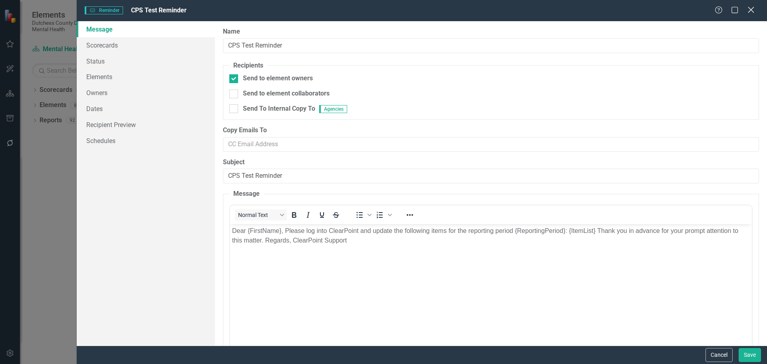
click at [751, 9] on icon at bounding box center [751, 10] width 6 height 6
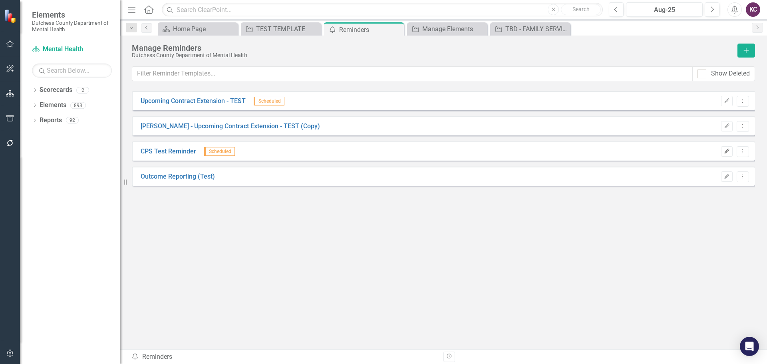
click at [728, 151] on icon "button" at bounding box center [727, 151] width 5 height 5
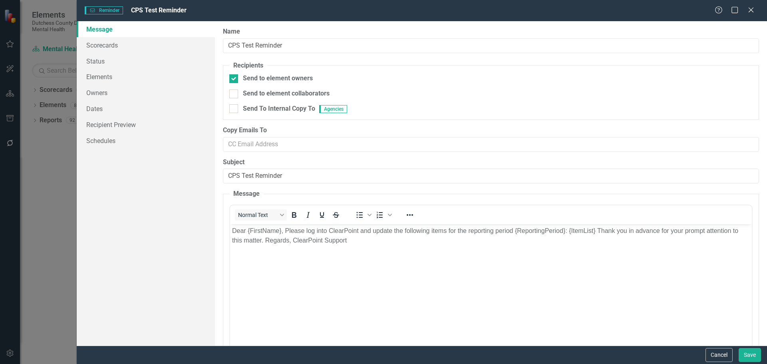
scroll to position [0, 0]
click at [750, 9] on icon "Close" at bounding box center [751, 10] width 10 height 8
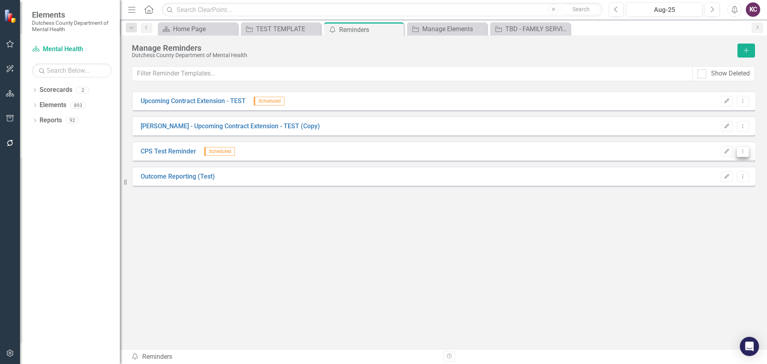
click at [743, 151] on icon at bounding box center [743, 151] width 1 height 4
click at [705, 181] on link "Send Send Reminder" at bounding box center [712, 179] width 74 height 15
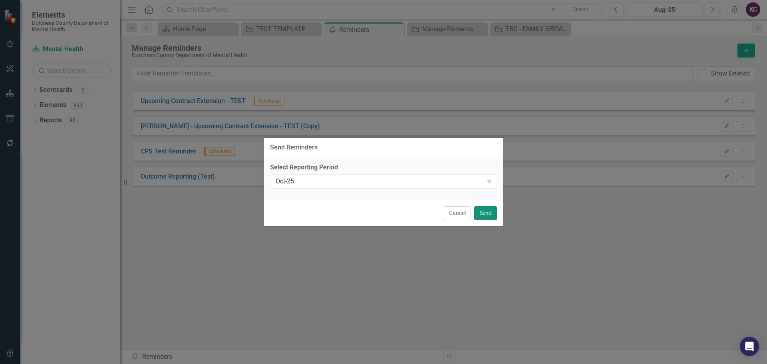
click at [482, 212] on button "Send" at bounding box center [485, 213] width 23 height 14
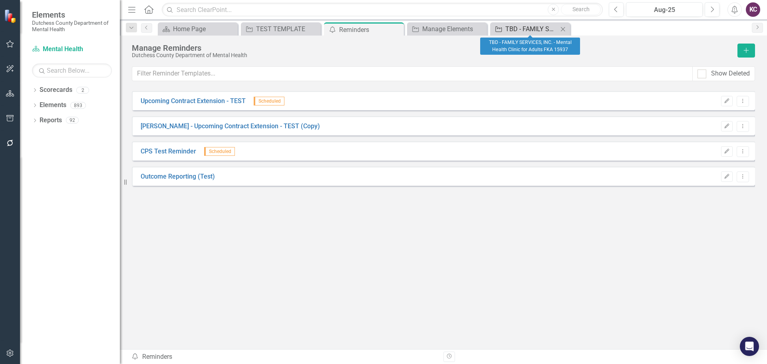
click at [528, 30] on div "TBD - FAMILY SERVICES, INC. - Mental Health Clinic for Adults FKA 15937" at bounding box center [532, 29] width 53 height 10
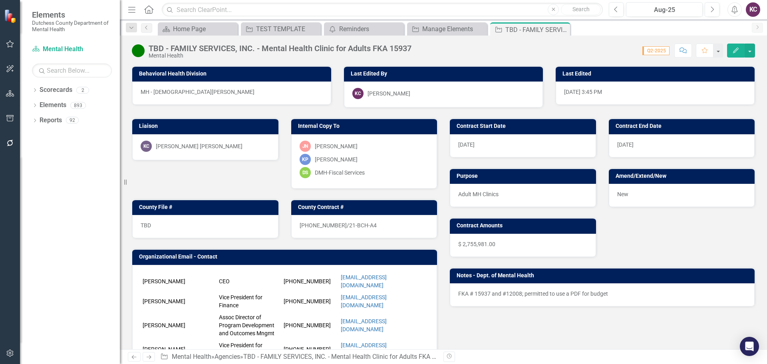
click at [223, 138] on div "[PERSON_NAME] [PERSON_NAME]" at bounding box center [205, 147] width 146 height 26
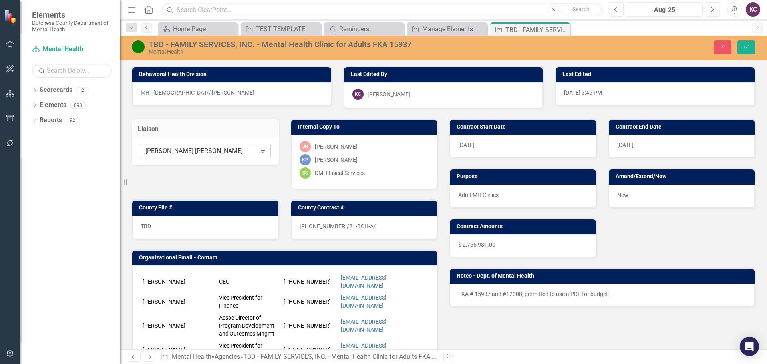
click at [261, 151] on icon at bounding box center [263, 151] width 4 height 2
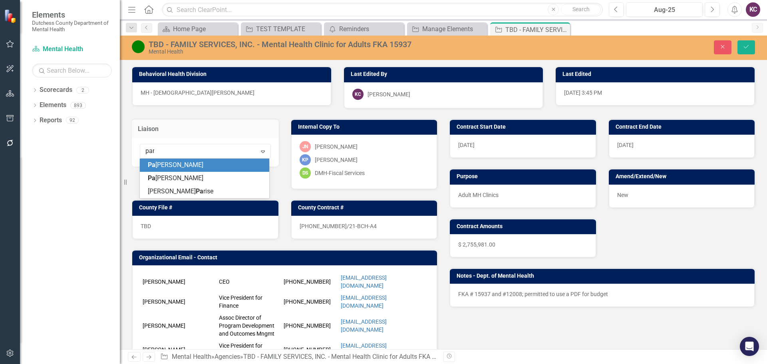
type input "pari"
click at [196, 165] on span "Pari" at bounding box center [202, 165] width 12 height 8
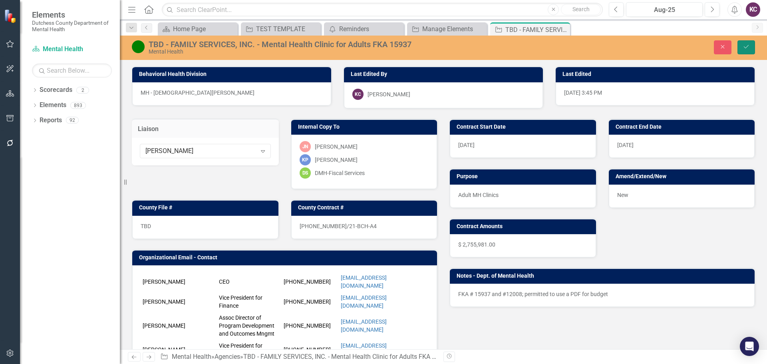
click at [743, 46] on button "Save" at bounding box center [747, 47] width 18 height 14
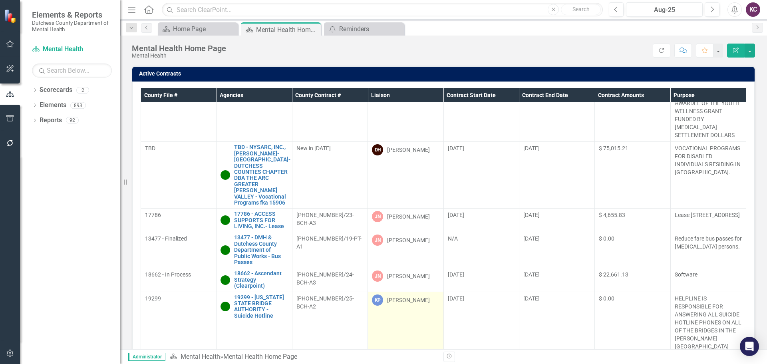
scroll to position [120, 0]
